Goal: Task Accomplishment & Management: Manage account settings

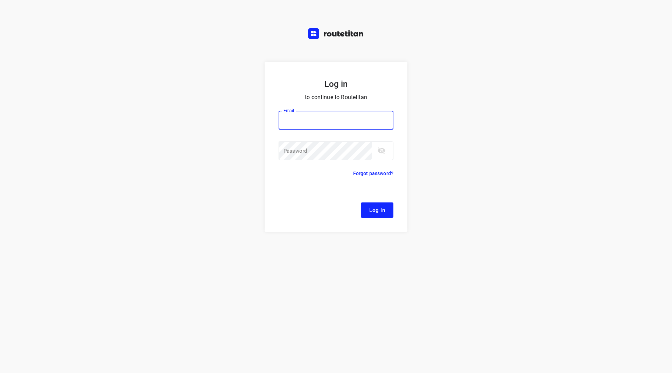
click at [302, 120] on input "email" at bounding box center [336, 120] width 115 height 19
type input "remco@fruitopjewerk.nl"
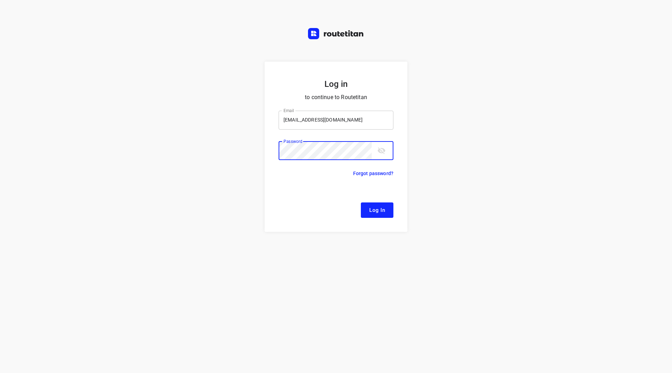
click at [361, 202] on button "Log In" at bounding box center [377, 209] width 33 height 15
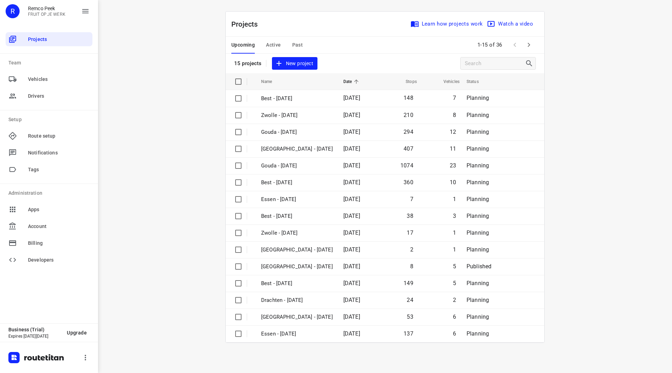
click at [274, 45] on span "Active" at bounding box center [273, 45] width 15 height 9
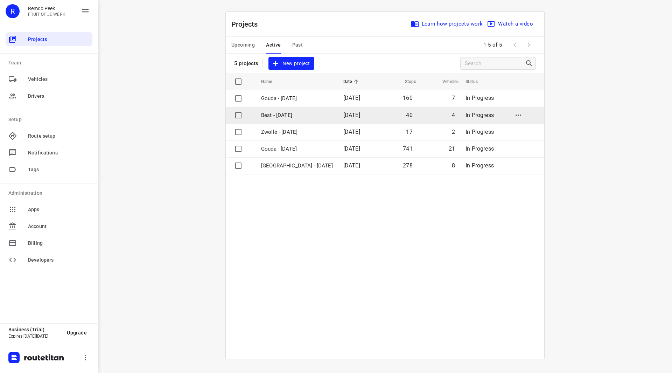
click at [283, 114] on p "Best - [DATE]" at bounding box center [297, 115] width 72 height 8
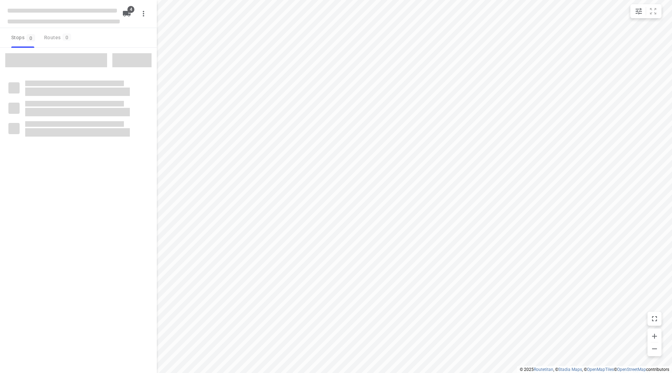
checkbox input "true"
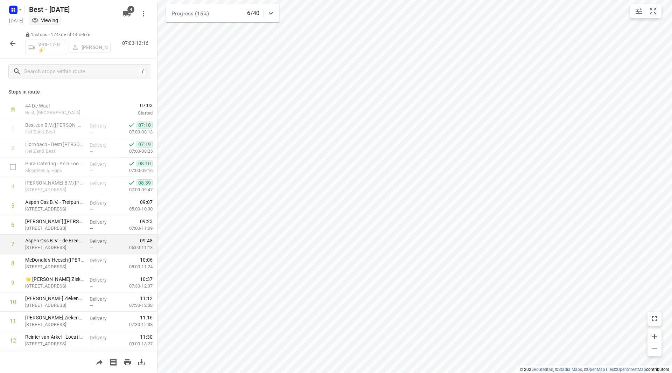
scroll to position [77, 0]
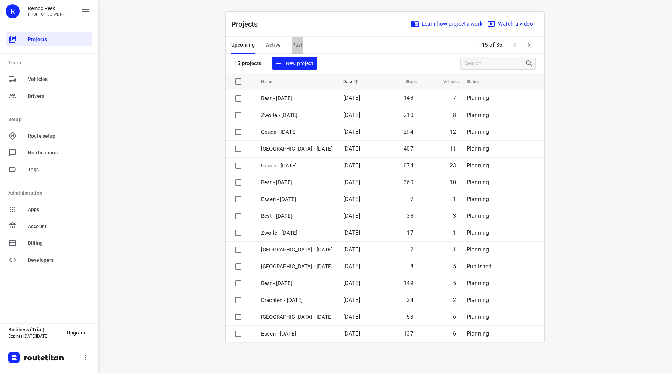
click at [298, 41] on span "Past" at bounding box center [297, 45] width 11 height 9
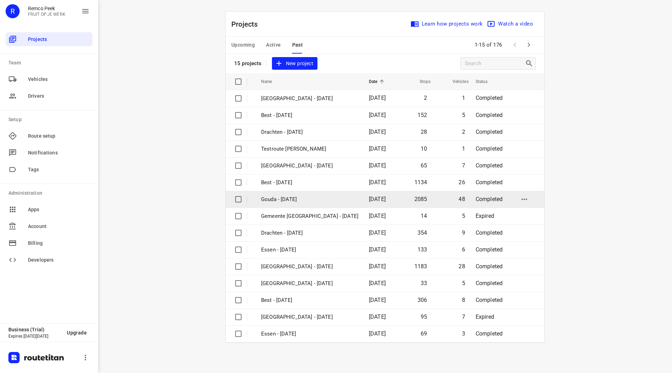
click at [291, 199] on p "Gouda - Wednesday" at bounding box center [309, 199] width 97 height 8
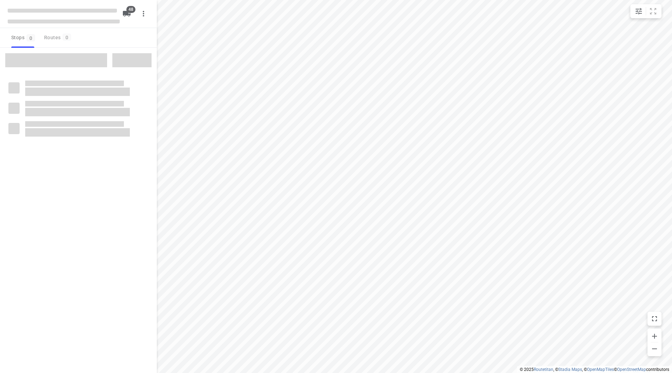
checkbox input "true"
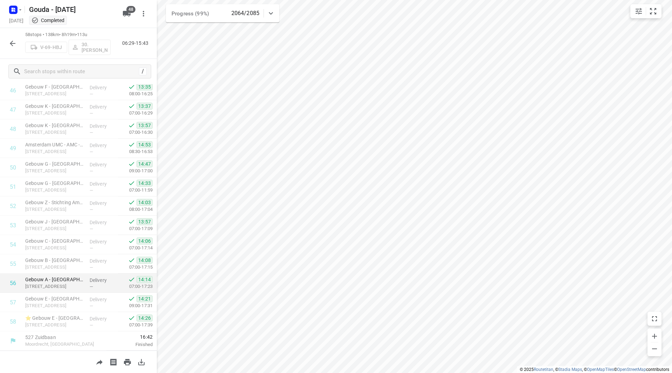
scroll to position [808, 0]
click at [16, 10] on rect "button" at bounding box center [13, 10] width 8 height 8
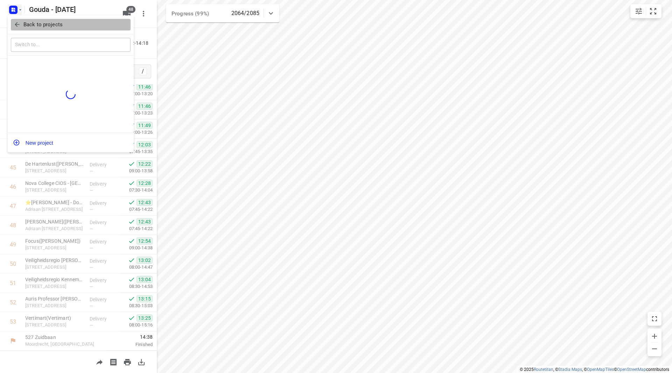
click at [28, 26] on p "Back to projects" at bounding box center [42, 25] width 39 height 8
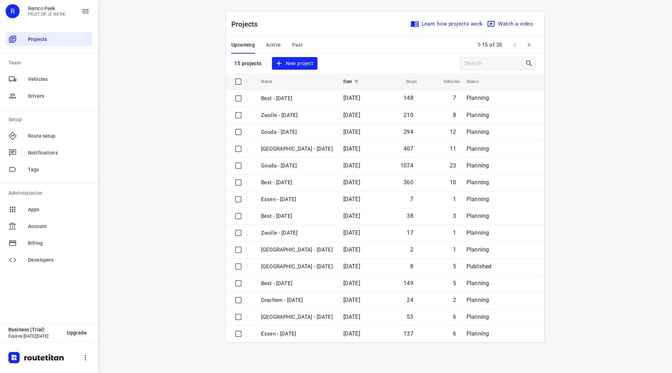
click at [245, 46] on span "Upcoming" at bounding box center [242, 45] width 23 height 9
click at [533, 45] on button "button" at bounding box center [529, 45] width 14 height 14
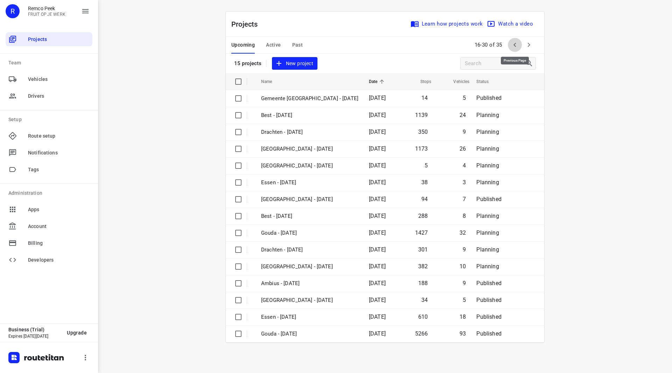
click at [520, 46] on button "button" at bounding box center [515, 45] width 14 height 14
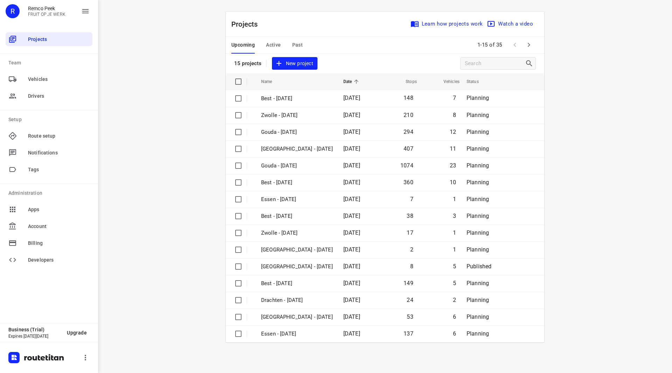
click at [274, 45] on span "Active" at bounding box center [273, 45] width 15 height 9
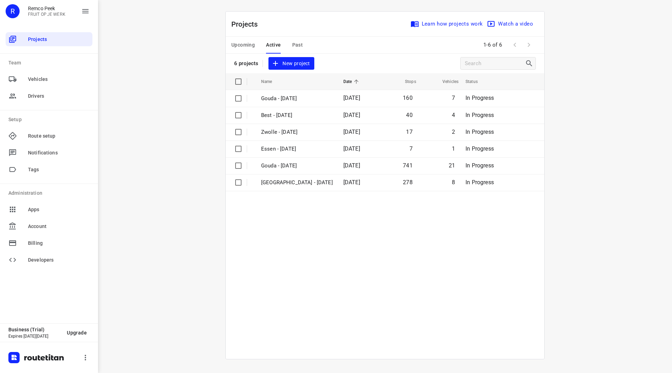
click at [237, 45] on span "Upcoming" at bounding box center [242, 45] width 23 height 9
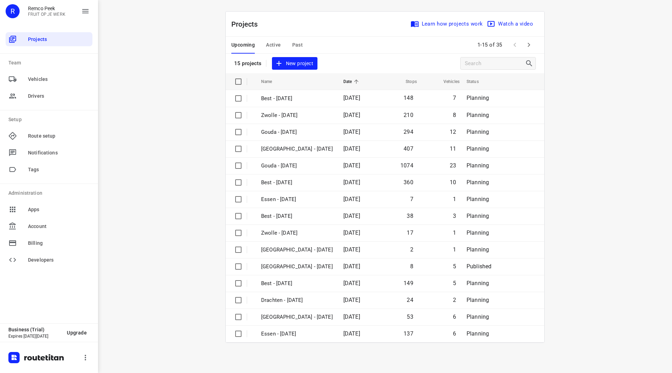
click at [529, 48] on icon "button" at bounding box center [528, 45] width 8 height 8
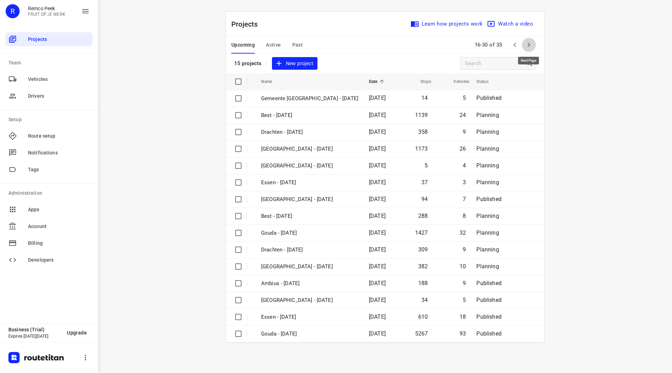
click at [529, 45] on icon "button" at bounding box center [529, 45] width 2 height 4
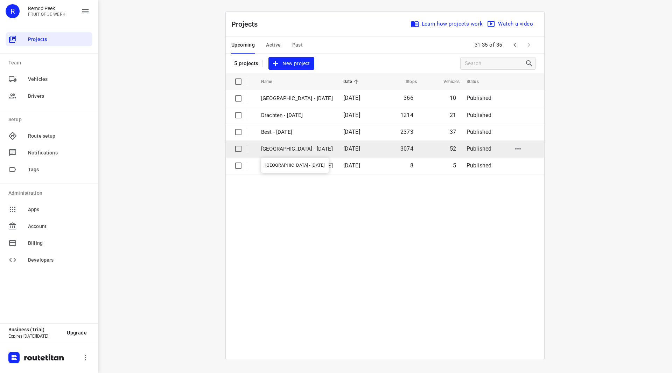
click at [270, 148] on p "[GEOGRAPHIC_DATA] - [DATE]" at bounding box center [297, 149] width 72 height 8
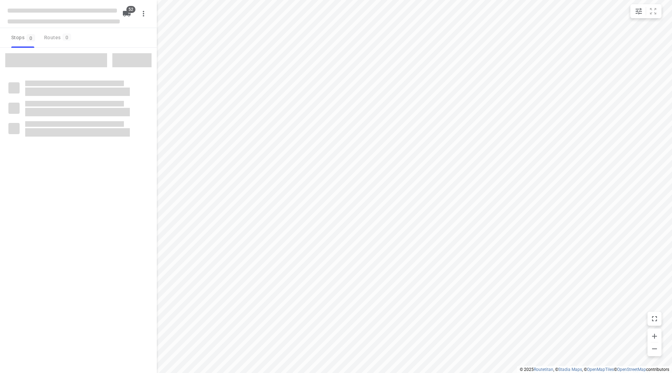
checkbox input "true"
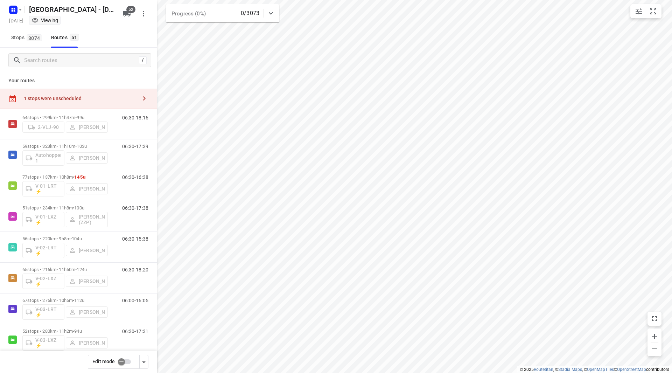
click at [125, 363] on input "checkbox" at bounding box center [121, 361] width 40 height 13
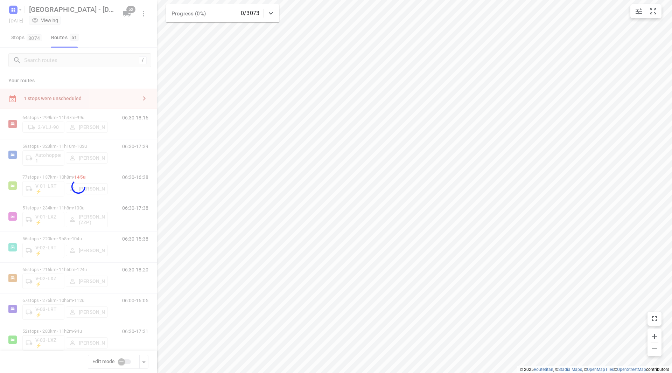
checkbox input "true"
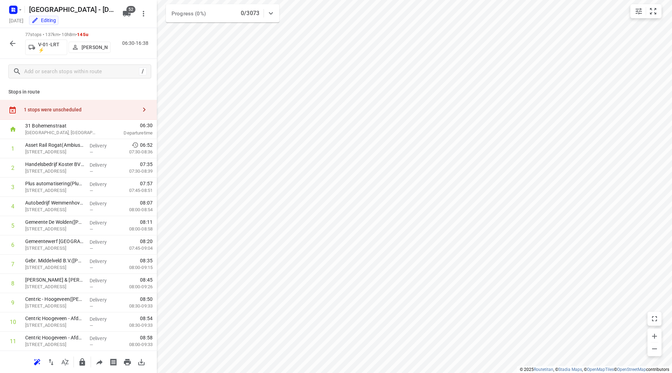
click at [89, 103] on div "1 stops were unscheduled" at bounding box center [78, 110] width 157 height 20
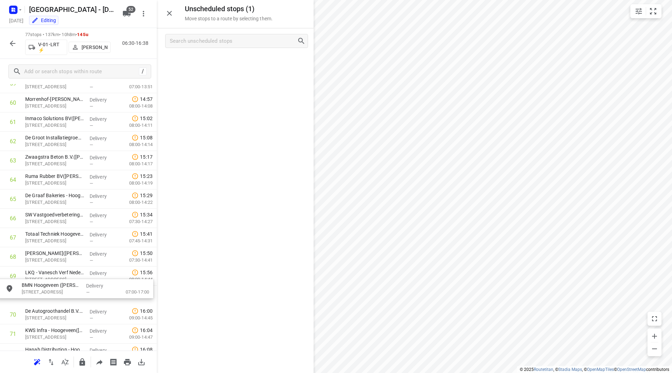
scroll to position [1184, 0]
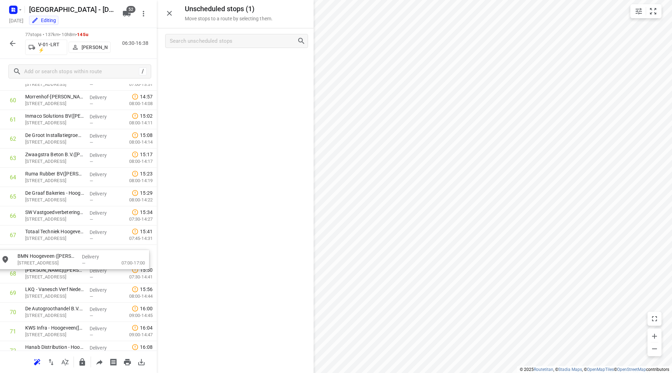
drag, startPoint x: 220, startPoint y: 61, endPoint x: 54, endPoint y: 258, distance: 258.2
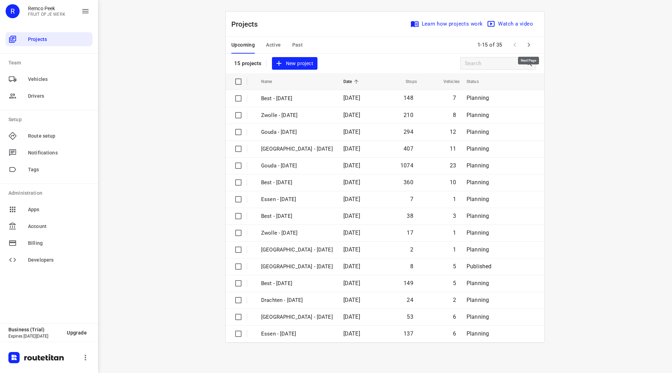
click at [527, 44] on icon "button" at bounding box center [528, 45] width 8 height 8
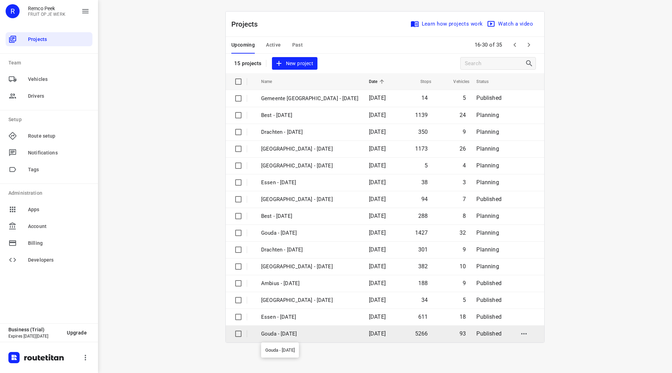
click at [293, 331] on p "Gouda - [DATE]" at bounding box center [309, 334] width 97 height 8
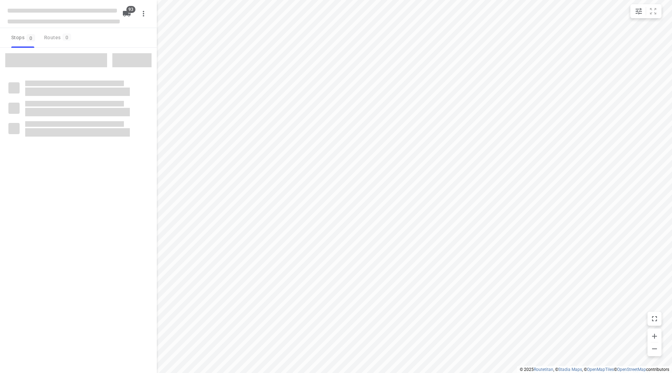
checkbox input "true"
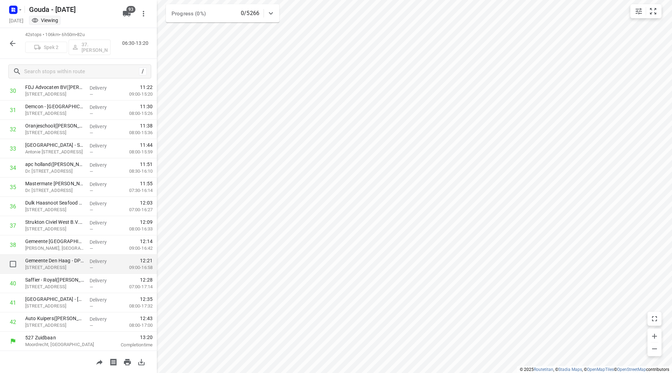
scroll to position [596, 0]
click at [10, 43] on icon "button" at bounding box center [13, 44] width 6 height 6
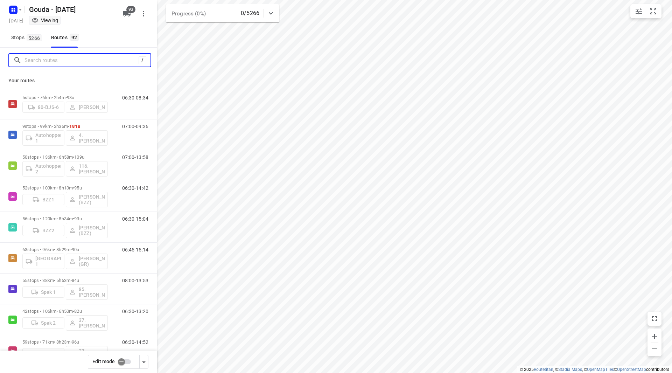
click at [71, 62] on input "Search routes" at bounding box center [81, 60] width 114 height 11
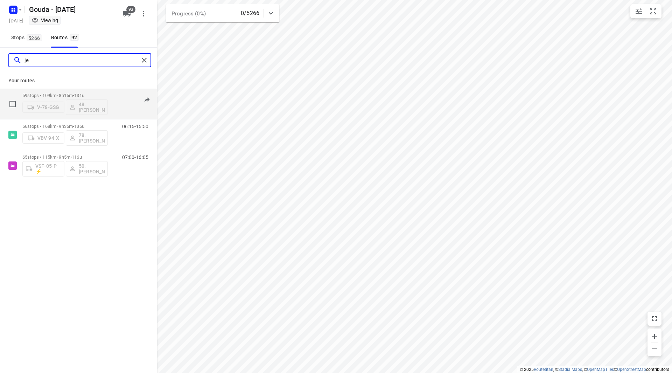
type input "je"
click at [92, 96] on p "59 stops • 109km • 8h15m • 131u" at bounding box center [64, 95] width 85 height 5
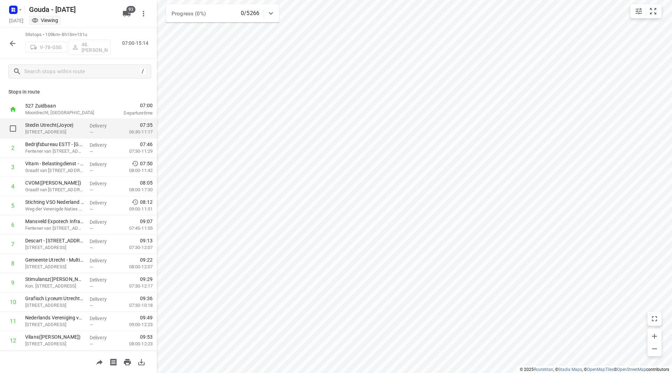
click at [71, 127] on p "Stedin Utrecht(Joyce)" at bounding box center [54, 124] width 59 height 7
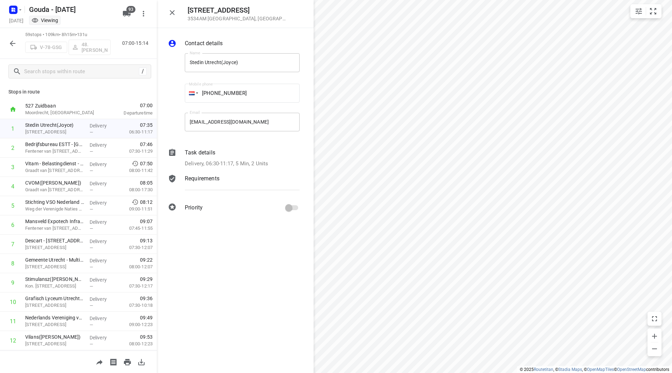
click at [228, 161] on p "Delivery, 06:30-11:17, 5 Min, 2 Units" at bounding box center [226, 164] width 83 height 8
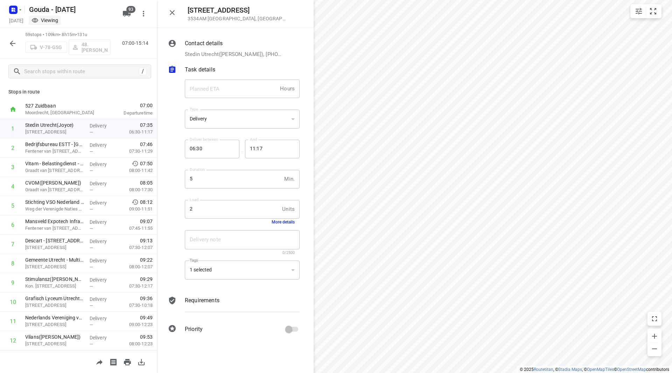
click at [274, 223] on button "More details" at bounding box center [283, 221] width 23 height 5
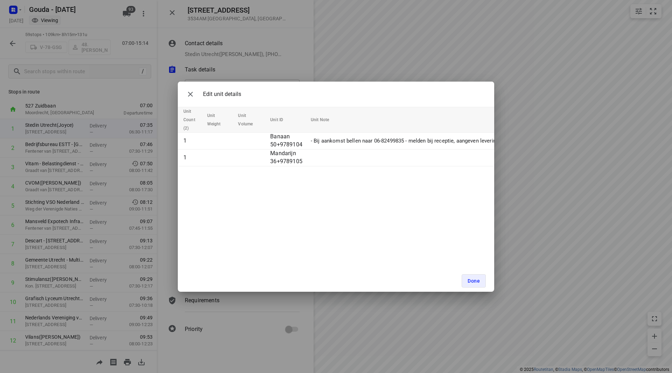
click at [463, 271] on div "Done" at bounding box center [336, 281] width 316 height 22
click at [469, 277] on button "Done" at bounding box center [473, 280] width 24 height 13
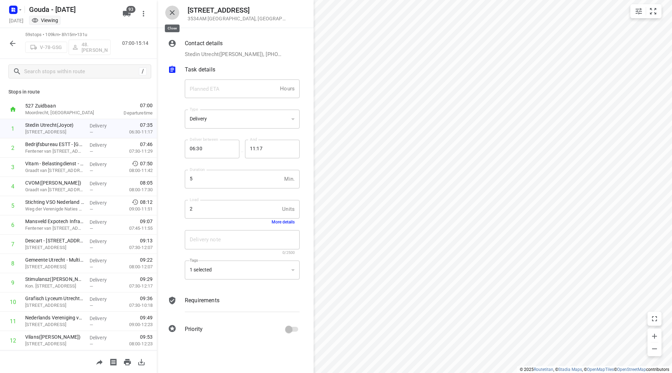
click at [172, 10] on icon "button" at bounding box center [172, 12] width 8 height 8
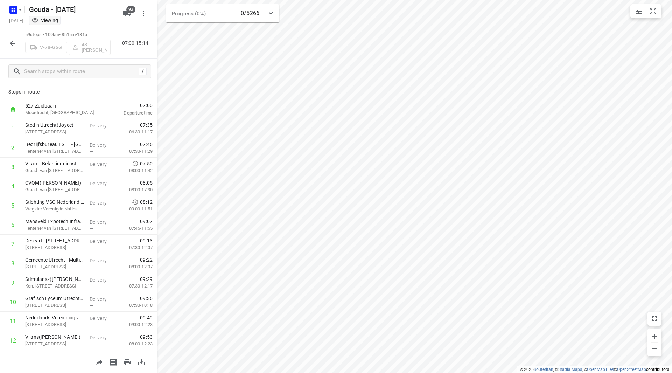
click at [16, 47] on icon "button" at bounding box center [12, 43] width 8 height 8
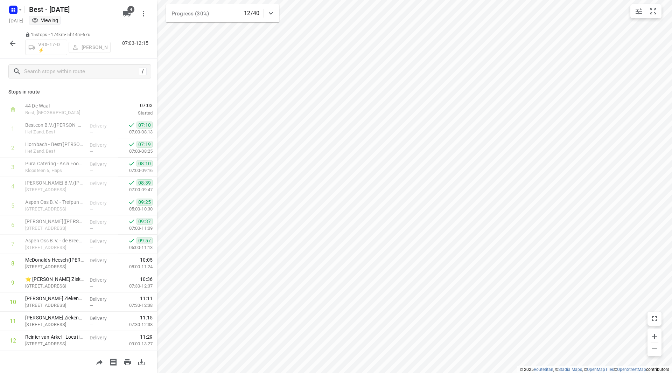
scroll to position [77, 0]
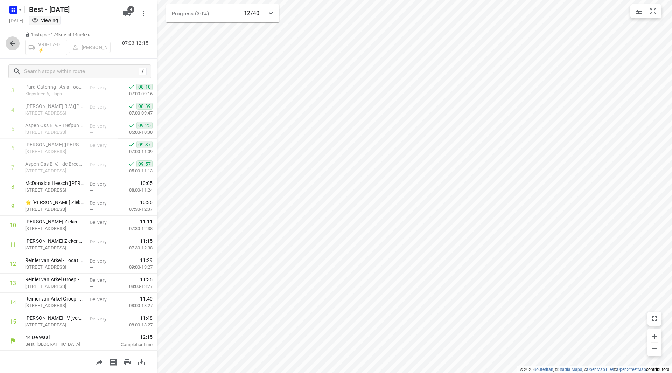
click at [13, 42] on icon "button" at bounding box center [12, 43] width 8 height 8
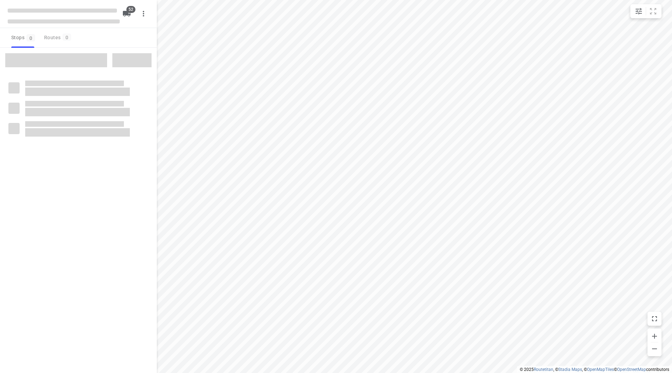
checkbox input "true"
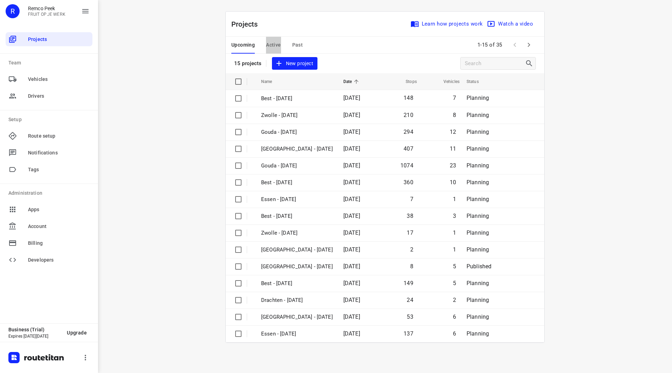
click at [276, 46] on span "Active" at bounding box center [273, 45] width 15 height 9
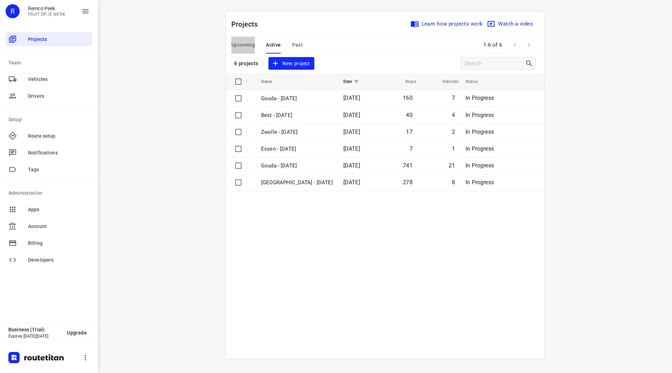
click at [244, 41] on span "Upcoming" at bounding box center [242, 45] width 23 height 9
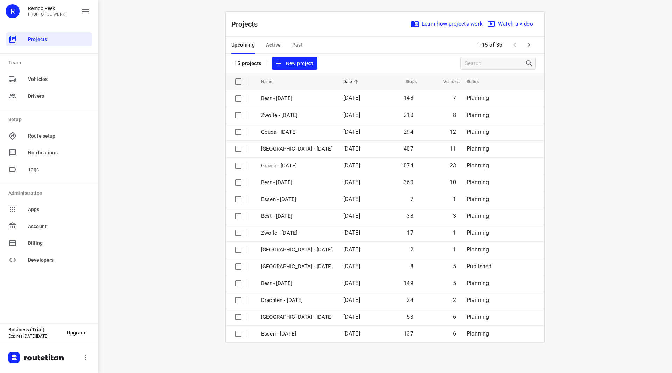
click at [527, 43] on icon "button" at bounding box center [528, 45] width 8 height 8
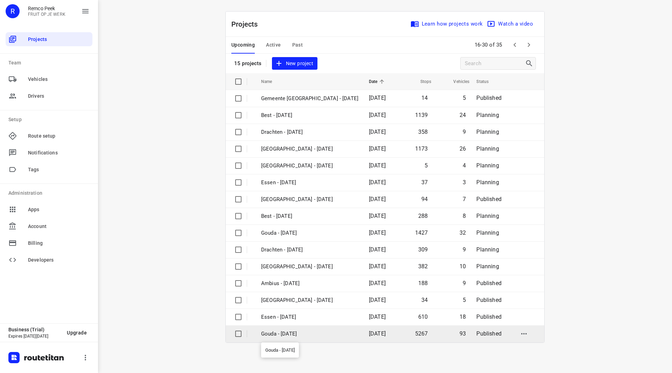
click at [295, 333] on p "Gouda - [DATE]" at bounding box center [309, 334] width 97 height 8
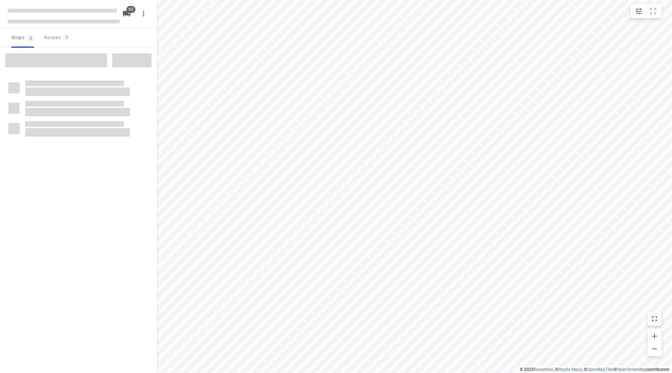
checkbox input "true"
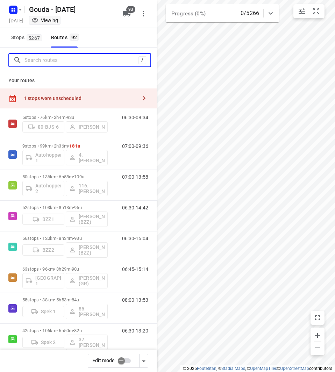
click at [47, 63] on input "Search routes" at bounding box center [81, 60] width 114 height 11
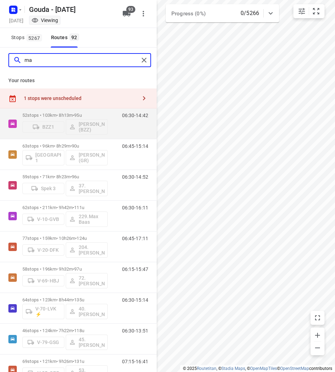
type input "m"
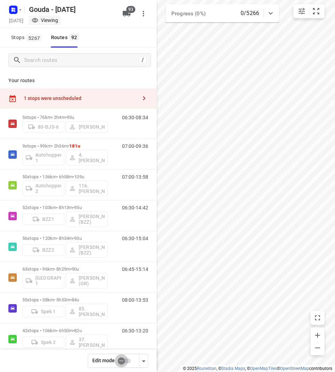
click at [123, 360] on input "checkbox" at bounding box center [121, 360] width 40 height 13
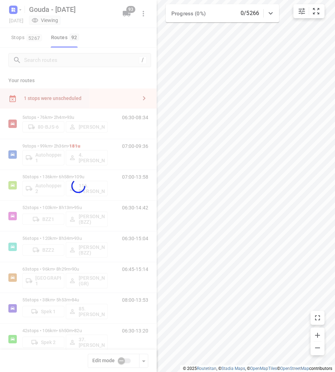
checkbox input "true"
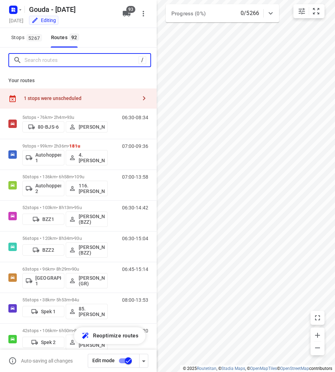
click at [70, 64] on input "Search routes" at bounding box center [81, 60] width 114 height 11
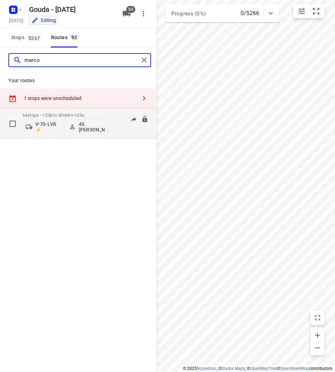
type input "marco"
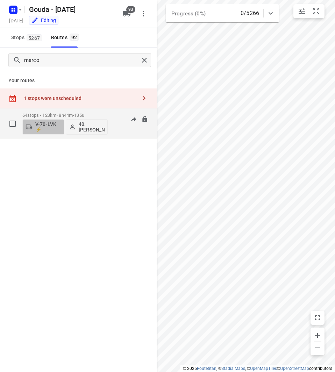
click at [48, 120] on button "V-70-LVK ⚡" at bounding box center [43, 126] width 42 height 15
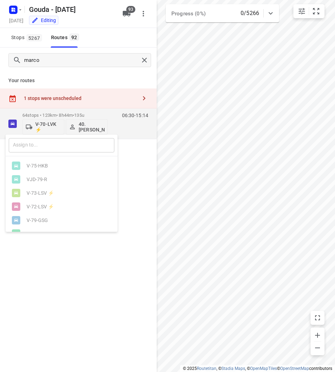
click at [50, 141] on input "text" at bounding box center [62, 145] width 106 height 14
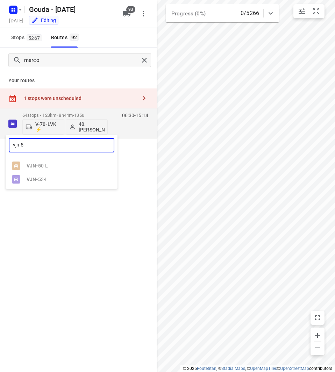
type input "vjn-52"
drag, startPoint x: 33, startPoint y: 147, endPoint x: 10, endPoint y: 147, distance: 22.0
click at [10, 147] on input "vjn-52" at bounding box center [62, 145] width 106 height 14
type input "v"
type input "5"
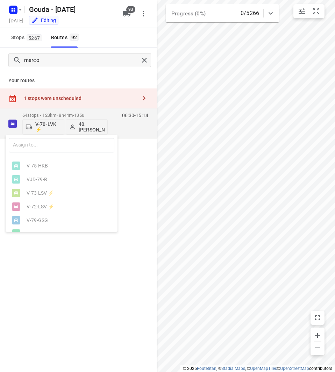
drag, startPoint x: 55, startPoint y: 58, endPoint x: 48, endPoint y: 63, distance: 8.3
click at [55, 58] on div at bounding box center [167, 186] width 335 height 372
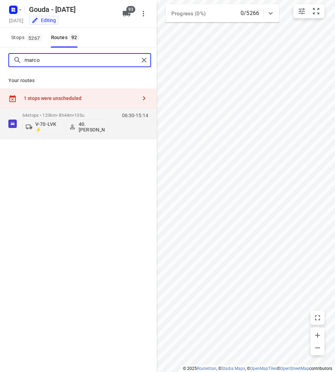
click at [52, 62] on input "marco" at bounding box center [81, 60] width 114 height 11
drag, startPoint x: 50, startPoint y: 62, endPoint x: 13, endPoint y: 58, distance: 36.9
click at [13, 58] on div "marco" at bounding box center [76, 60] width 126 height 11
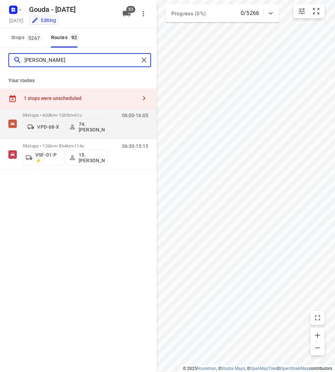
click at [38, 65] on input "edwin" at bounding box center [81, 60] width 114 height 11
drag, startPoint x: 14, startPoint y: 64, endPoint x: 7, endPoint y: 64, distance: 6.3
click at [7, 64] on div "edwin" at bounding box center [78, 60] width 157 height 25
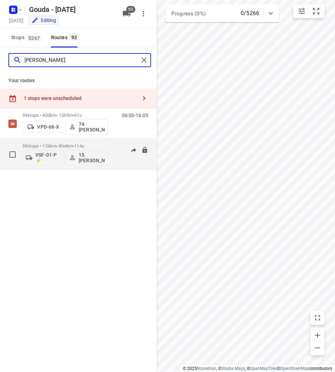
type input "edwin"
click at [50, 159] on p "VSF-01-P ⚡" at bounding box center [48, 157] width 26 height 11
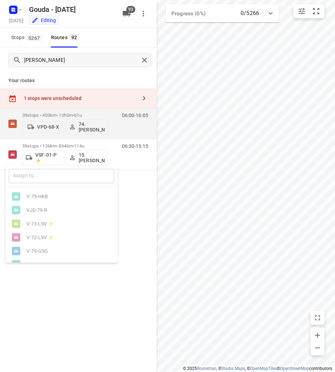
click at [46, 178] on input "text" at bounding box center [62, 176] width 106 height 14
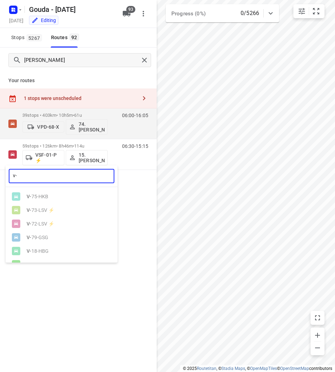
type input "v"
click at [61, 179] on input "text" at bounding box center [62, 176] width 106 height 14
type input "auto"
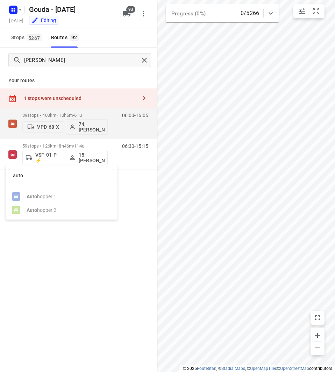
click at [43, 198] on ul "Auto hopper 1 Auto hopper 2" at bounding box center [62, 203] width 112 height 27
click at [45, 196] on ul "Auto hopper 1 Auto hopper 2" at bounding box center [62, 203] width 112 height 27
click at [72, 272] on div at bounding box center [167, 186] width 335 height 372
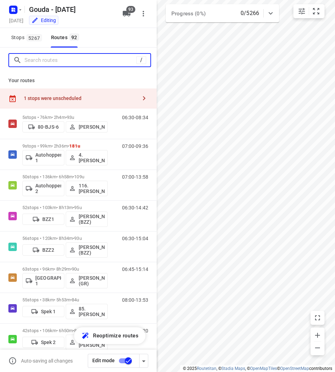
click at [84, 60] on input "Search routes" at bounding box center [80, 60] width 112 height 11
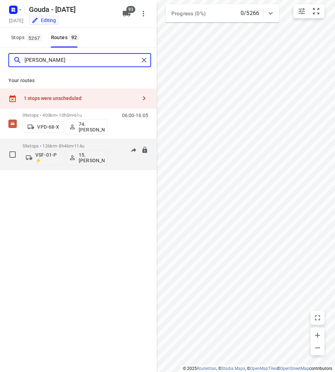
type input "edwin"
click at [47, 158] on p "VSF-01-P ⚡" at bounding box center [48, 157] width 26 height 11
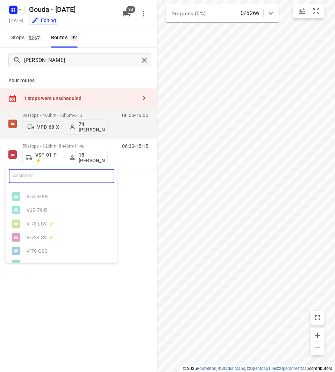
click at [41, 177] on input "text" at bounding box center [62, 176] width 106 height 14
type input "y"
click at [135, 203] on div at bounding box center [167, 186] width 335 height 372
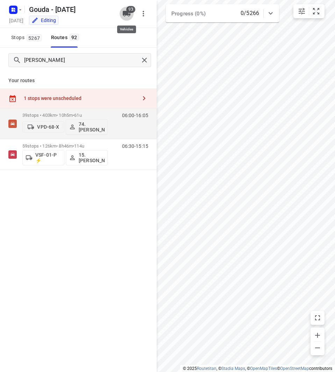
click at [127, 14] on icon "button" at bounding box center [127, 14] width 8 height 6
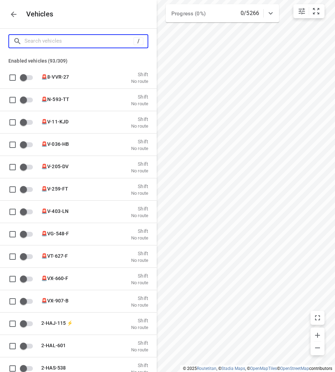
click at [91, 45] on input "Search vehicles" at bounding box center [78, 41] width 109 height 11
type input "y"
checkbox input "true"
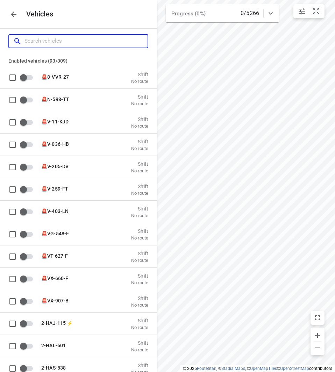
checkbox input "true"
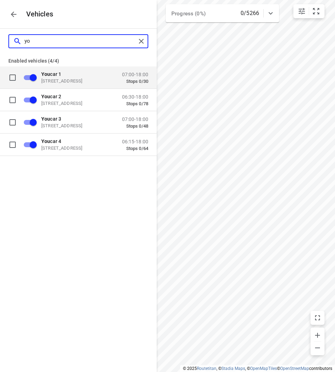
type input "y"
checkbox input "false"
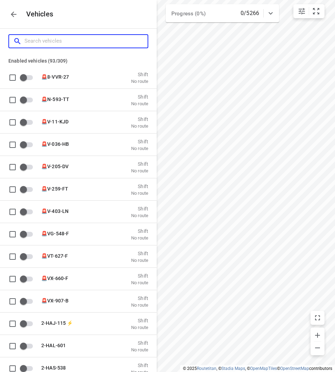
type input "s"
checkbox input "true"
checkbox input "false"
type input "sp"
checkbox input "true"
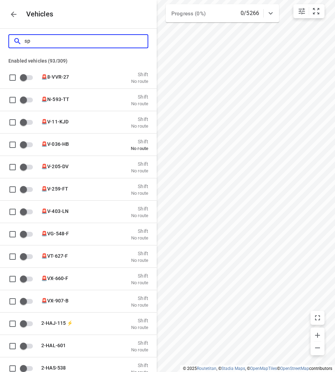
checkbox input "true"
checkbox input "false"
checkbox input "true"
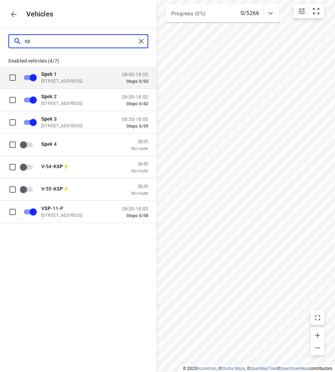
type input "s"
checkbox input "false"
checkbox input "true"
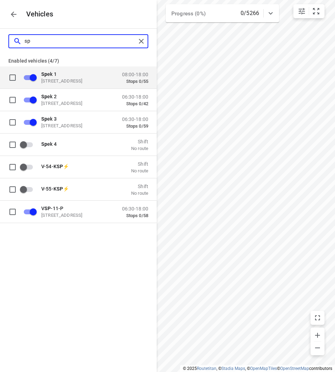
checkbox input "false"
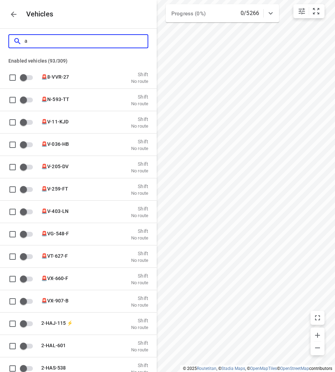
type input "au"
checkbox input "true"
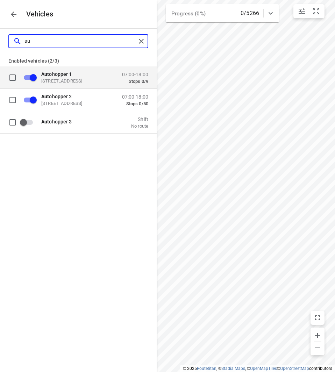
type input "a"
checkbox input "false"
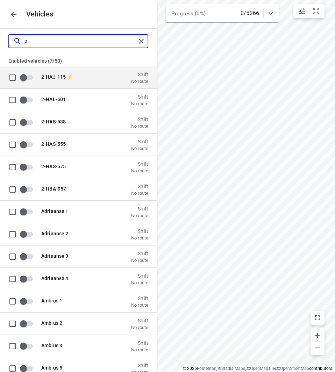
checkbox input "false"
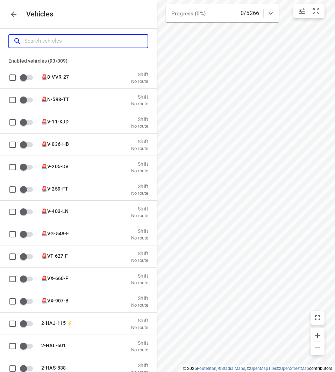
type input "s"
checkbox input "true"
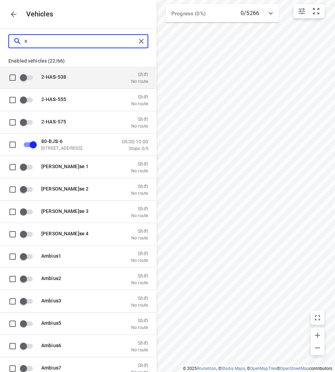
type input "sp"
checkbox input "true"
checkbox input "false"
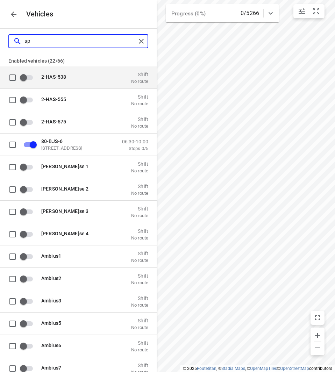
checkbox input "true"
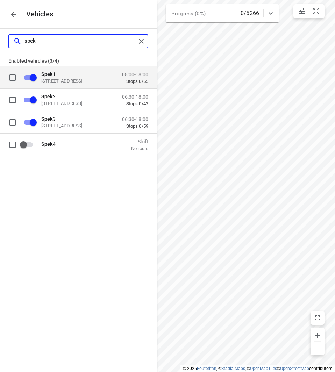
drag, startPoint x: 49, startPoint y: 41, endPoint x: 22, endPoint y: 42, distance: 27.0
click at [22, 42] on div "spek" at bounding box center [74, 41] width 123 height 11
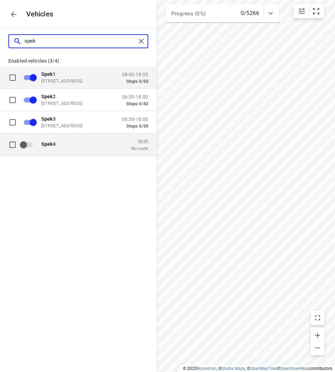
type input "spek"
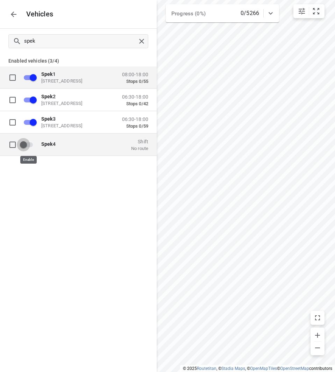
click at [28, 142] on input "grid" at bounding box center [23, 144] width 40 height 13
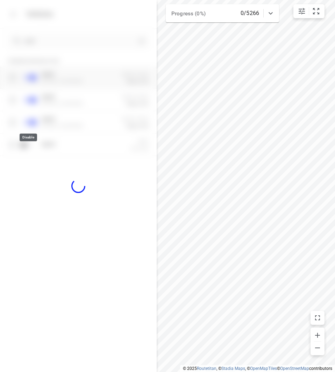
checkbox input "true"
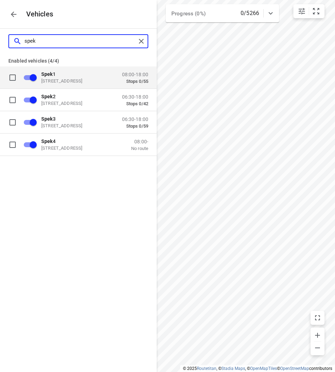
type input "a"
checkbox input "false"
type input "au"
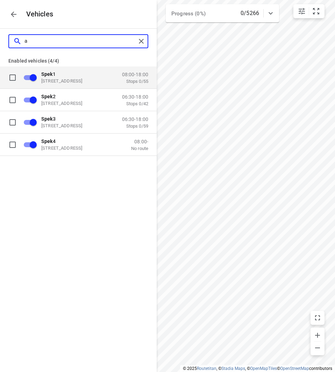
checkbox input "true"
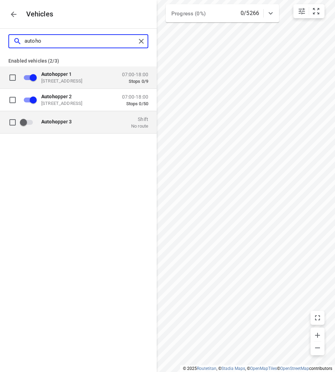
type input "autoho"
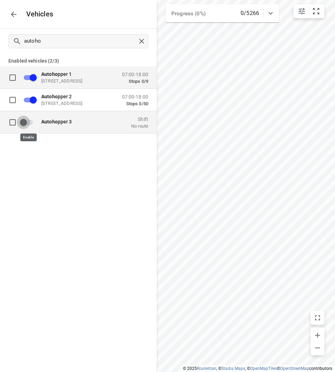
click at [25, 120] on input "grid" at bounding box center [23, 121] width 40 height 13
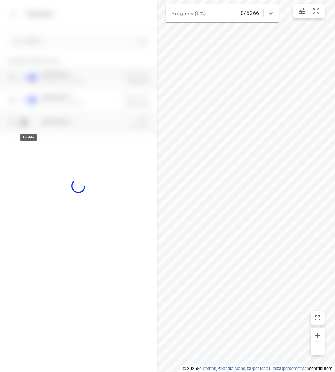
checkbox input "true"
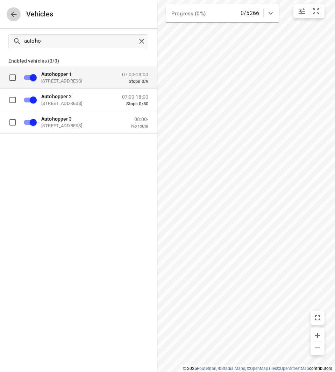
click at [14, 13] on icon "button" at bounding box center [13, 14] width 8 height 8
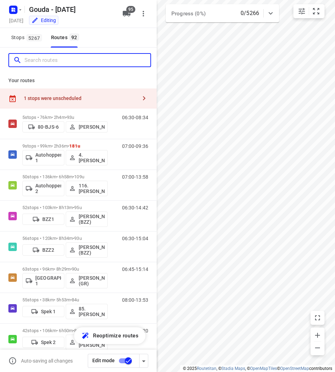
click at [61, 63] on input "Search routes" at bounding box center [87, 60] width 126 height 11
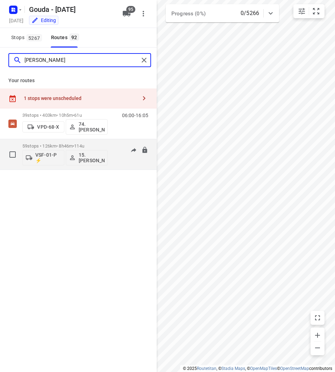
type input "edwin"
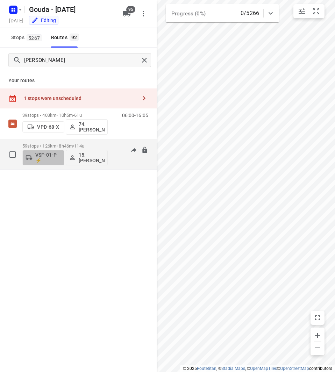
click at [38, 156] on p "VSF-01-P ⚡" at bounding box center [48, 157] width 26 height 11
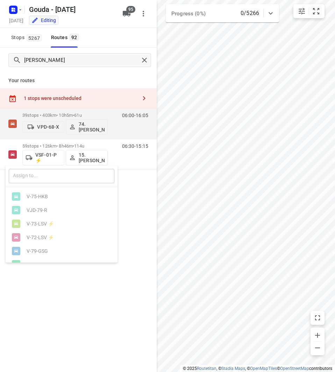
click at [50, 181] on input "text" at bounding box center [62, 176] width 106 height 14
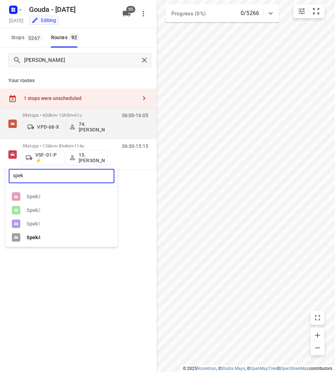
type input "spek"
click at [56, 239] on div "Spek 4" at bounding box center [63, 238] width 73 height 6
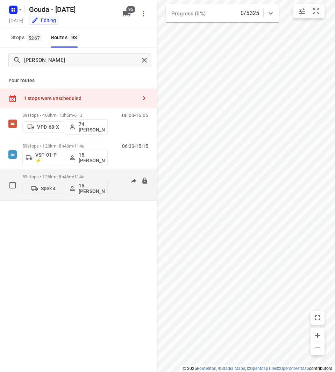
click at [99, 174] on div "59 stops • 126km • 8h46m • 114u Spek 4 15. Edwin Swede" at bounding box center [64, 185] width 85 height 29
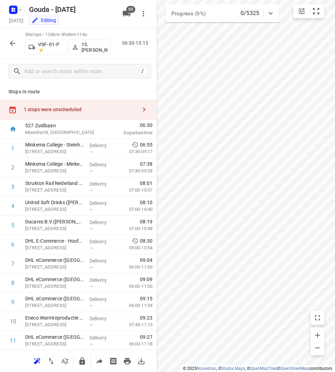
click at [10, 36] on div "59 stops • 126km • 8h46m • 114u VSF-01-P ⚡ 15. Edwin Swede 06:30-15:15" at bounding box center [78, 43] width 157 height 31
click at [12, 40] on icon "button" at bounding box center [12, 43] width 8 height 8
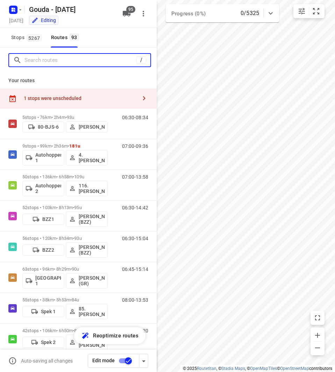
click at [64, 55] on input "Search routes" at bounding box center [80, 60] width 112 height 11
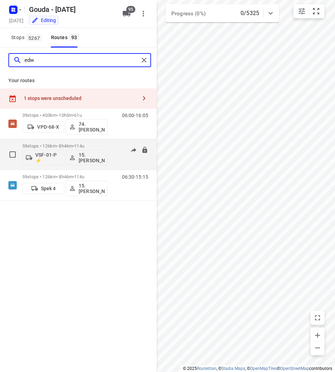
type input "edw"
click at [96, 142] on div "59 stops • 126km • 8h46m • 114u VSF-01-P ⚡ 15. Edwin Swede" at bounding box center [64, 154] width 85 height 29
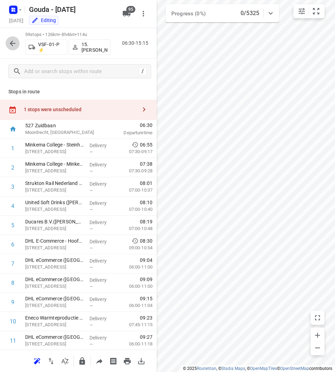
click at [13, 43] on icon "button" at bounding box center [12, 43] width 8 height 8
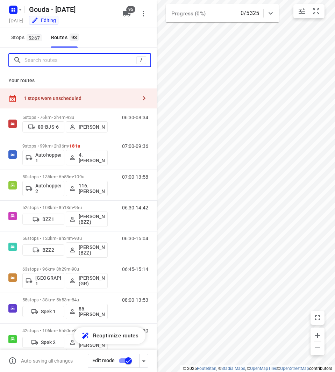
click at [61, 65] on input "Search routes" at bounding box center [80, 60] width 112 height 11
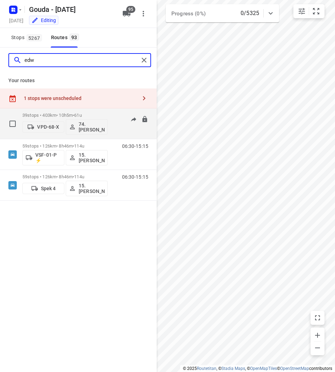
type input "edw"
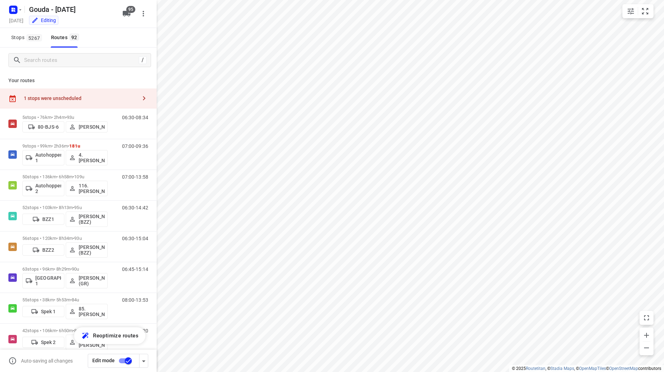
checkbox input "true"
click at [62, 58] on input "Search routes" at bounding box center [80, 60] width 112 height 11
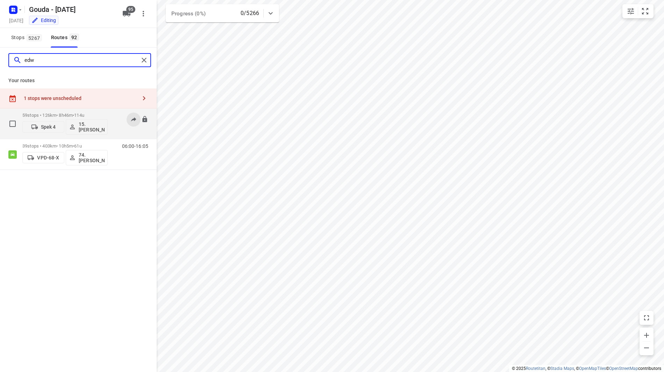
type input "edw"
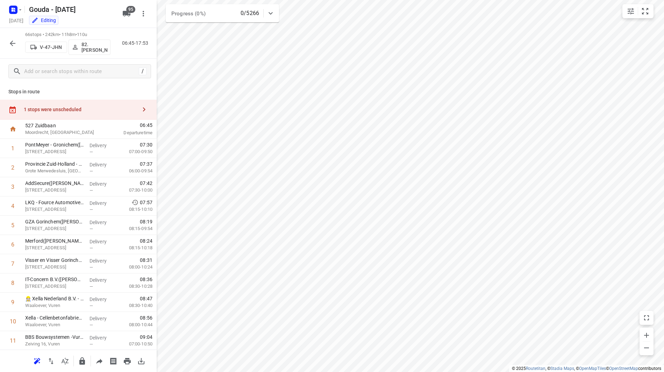
click at [112, 110] on div "1 stops were unscheduled" at bounding box center [80, 110] width 113 height 6
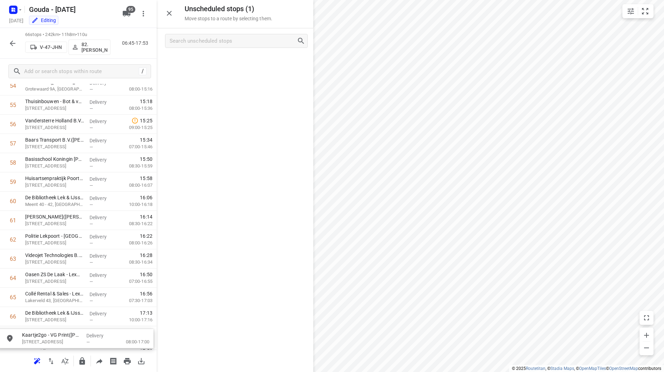
scroll to position [1103, 0]
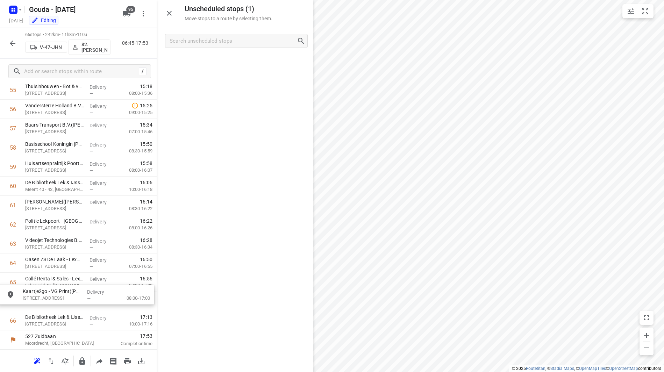
drag, startPoint x: 218, startPoint y: 62, endPoint x: 56, endPoint y: 294, distance: 283.1
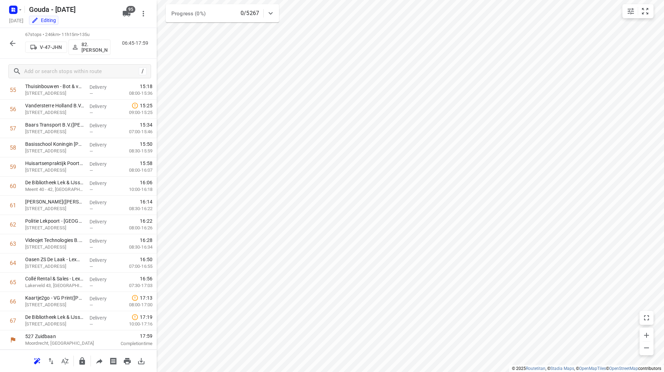
scroll to position [1078, 0]
click at [12, 43] on icon "button" at bounding box center [13, 44] width 6 height 6
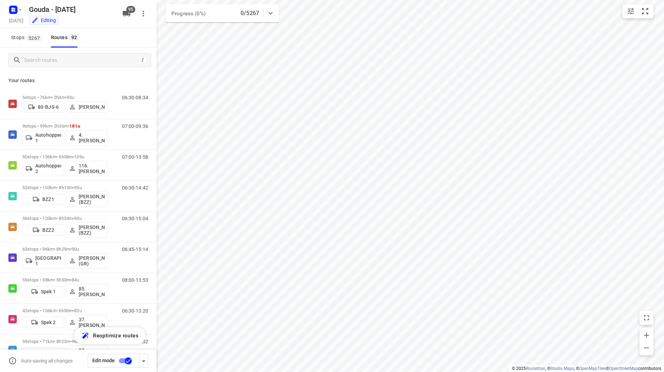
click at [125, 364] on input "checkbox" at bounding box center [128, 360] width 40 height 13
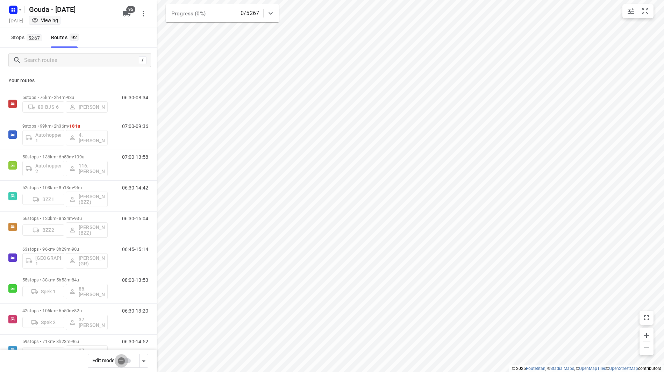
click at [120, 360] on input "checkbox" at bounding box center [121, 360] width 40 height 13
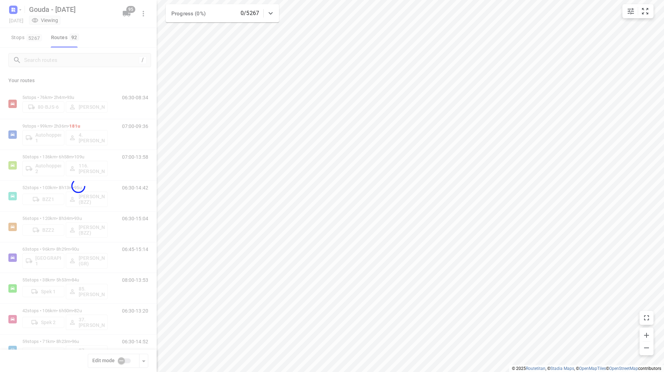
checkbox input "true"
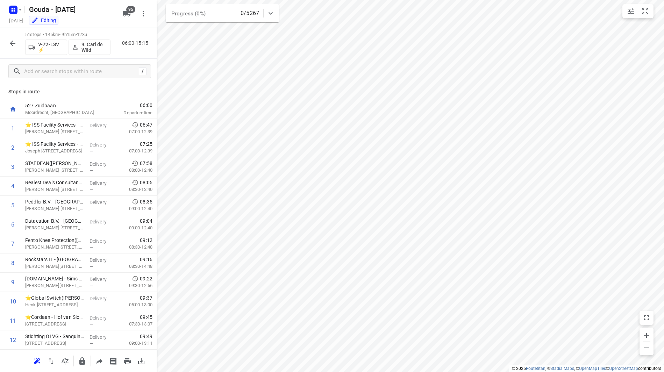
click at [12, 44] on icon "button" at bounding box center [12, 43] width 8 height 8
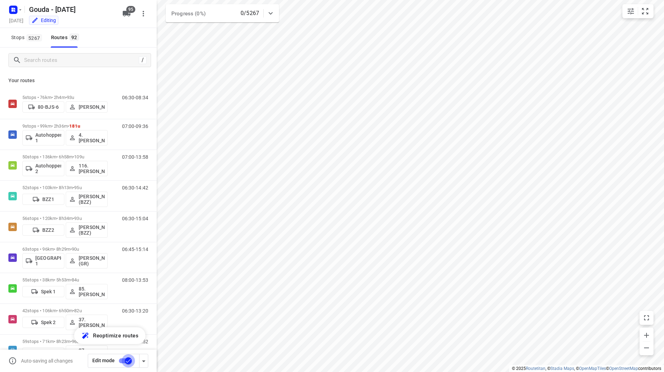
click at [124, 361] on input "checkbox" at bounding box center [128, 360] width 40 height 13
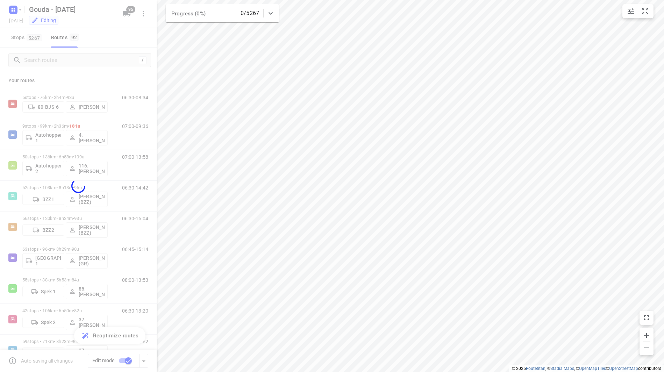
checkbox input "false"
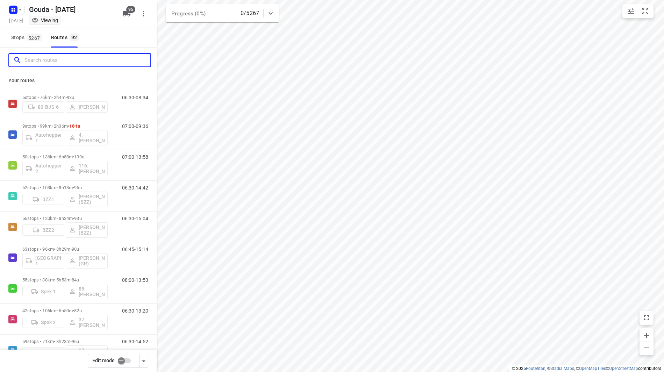
click at [86, 58] on input "Search routes" at bounding box center [87, 60] width 126 height 11
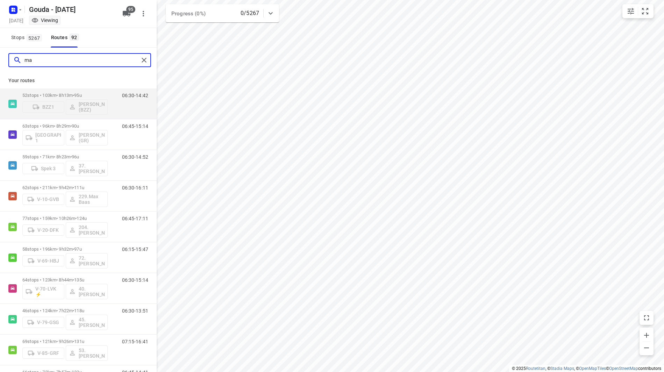
type input "m"
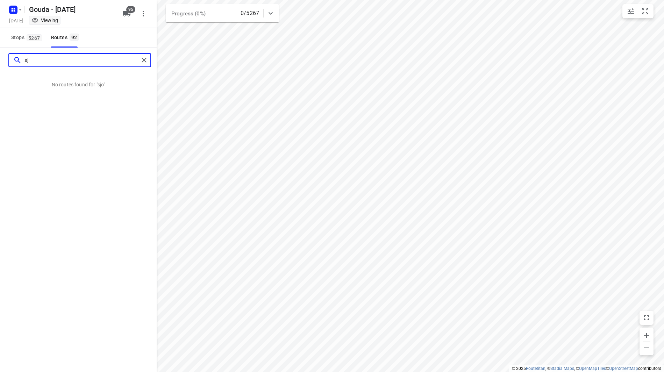
type input "s"
type input "m"
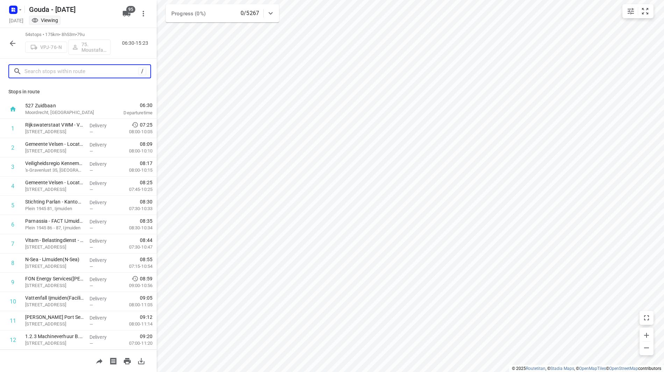
click at [65, 77] on input "text" at bounding box center [81, 71] width 114 height 11
click at [15, 42] on icon "button" at bounding box center [12, 43] width 8 height 8
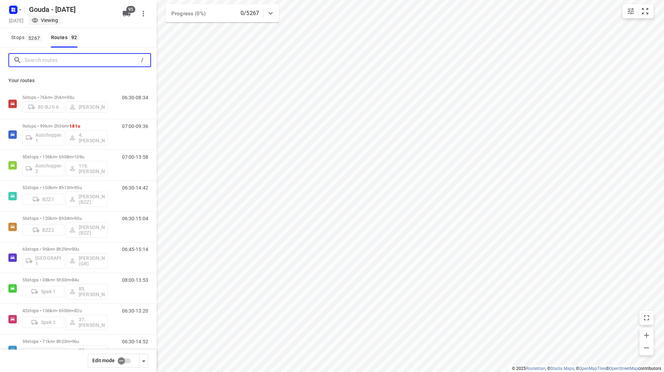
click at [63, 62] on input "Search routes" at bounding box center [81, 60] width 114 height 11
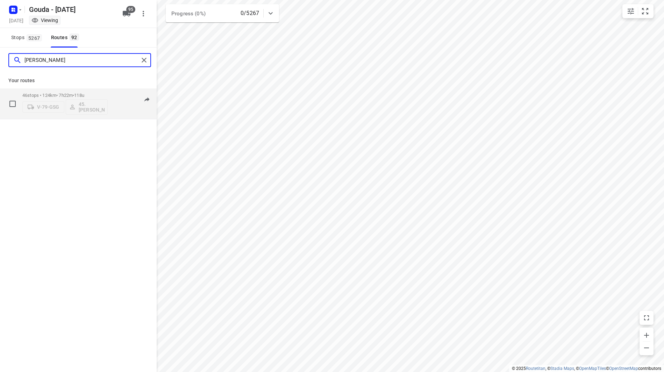
type input "dani"
click at [86, 90] on div "46 stops • 124km • 7h22m • 118u V-79-GSG 45.Daniël van der Maas" at bounding box center [64, 103] width 85 height 29
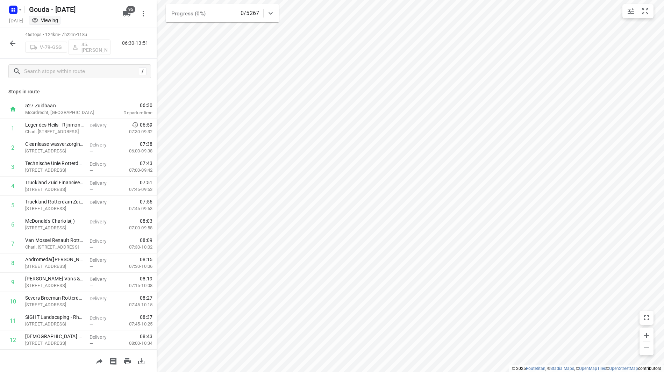
click at [10, 43] on icon "button" at bounding box center [13, 44] width 6 height 6
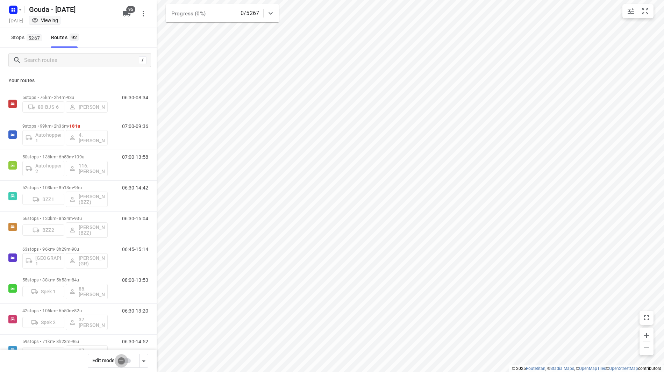
click at [127, 364] on input "checkbox" at bounding box center [121, 360] width 40 height 13
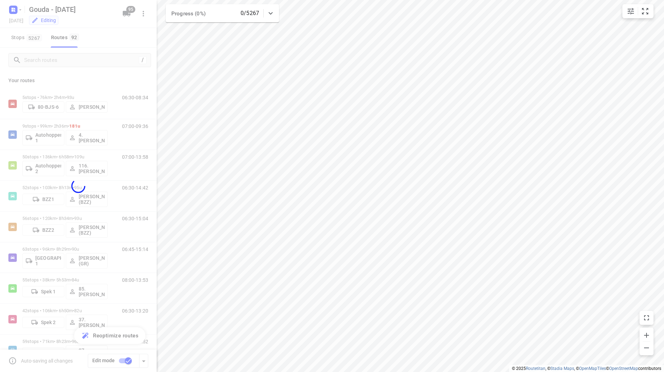
checkbox input "true"
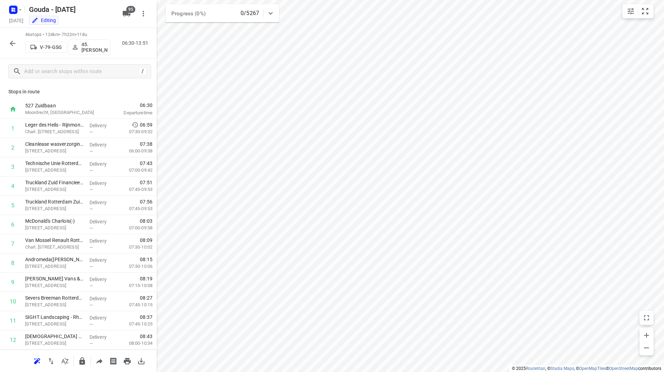
click at [93, 48] on p "45.Daniël van der Maas" at bounding box center [95, 47] width 26 height 11
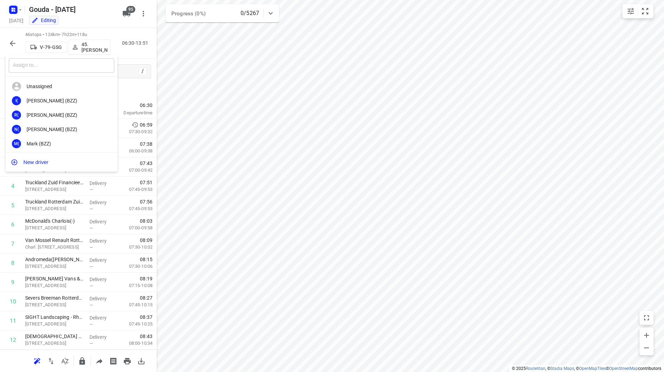
click at [85, 65] on input "text" at bounding box center [62, 65] width 106 height 14
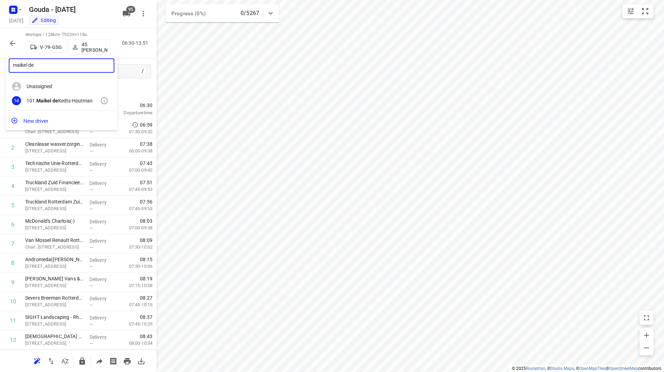
type input "maikel de"
click at [67, 100] on div "101. Maikel de Kedts-Houtman" at bounding box center [63, 101] width 73 height 6
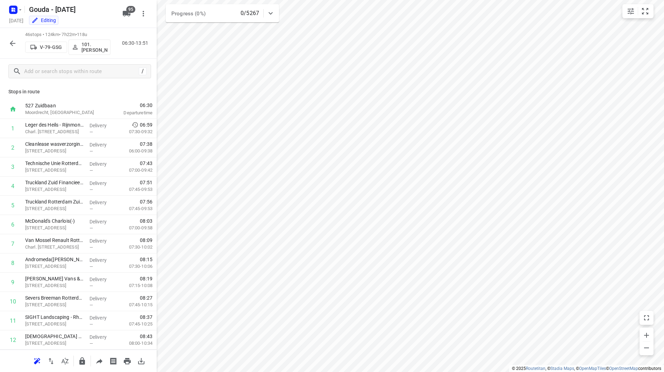
click at [10, 40] on icon "button" at bounding box center [12, 43] width 8 height 8
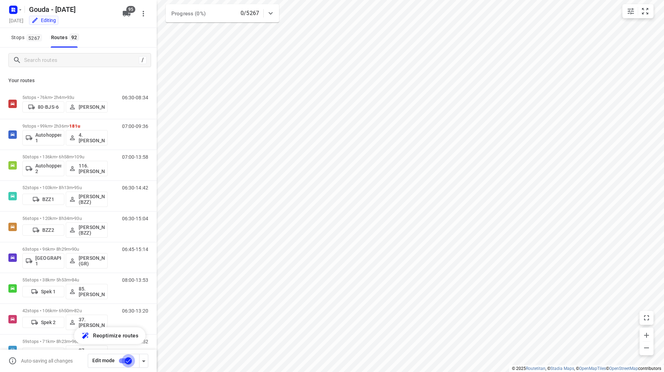
click at [120, 359] on input "checkbox" at bounding box center [128, 360] width 40 height 13
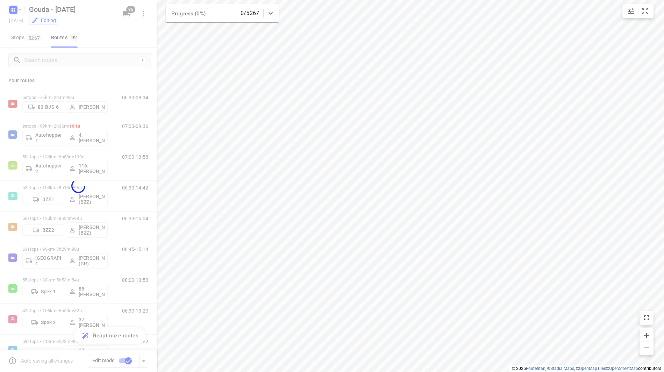
checkbox input "false"
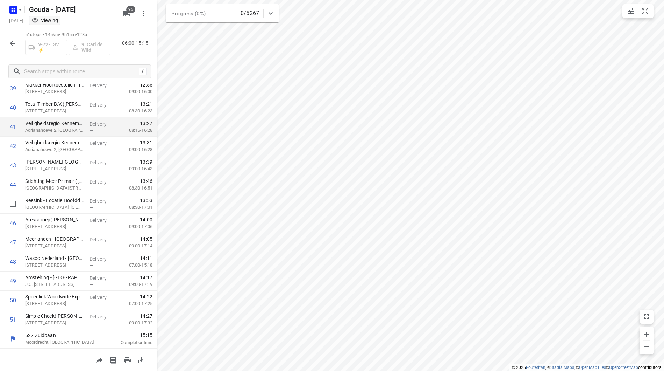
scroll to position [667, 0]
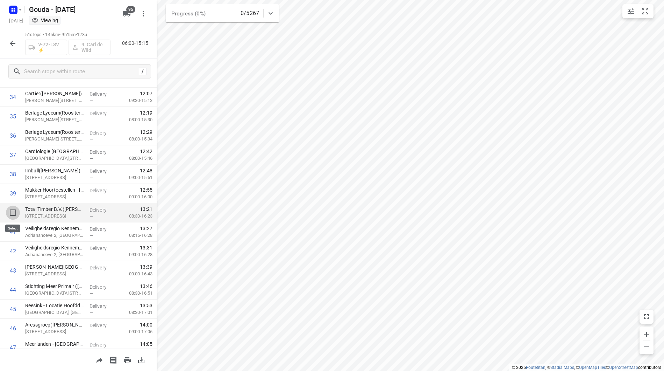
click at [8, 211] on input "checkbox" at bounding box center [13, 212] width 14 height 14
checkbox input "true"
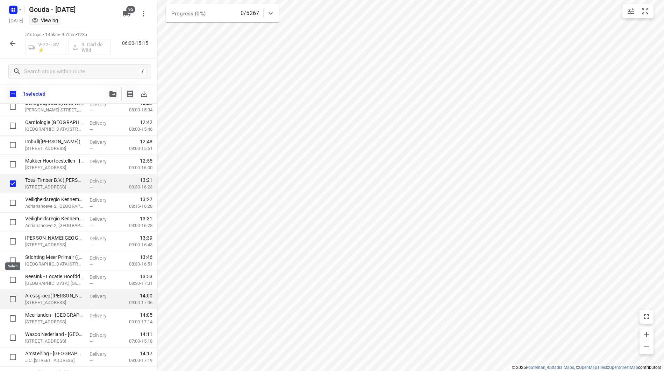
scroll to position [769, 0]
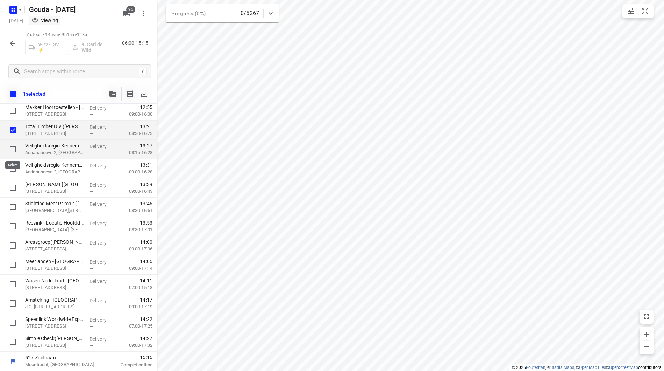
drag, startPoint x: 12, startPoint y: 148, endPoint x: 12, endPoint y: 159, distance: 10.8
click at [12, 149] on input "checkbox" at bounding box center [13, 149] width 14 height 14
checkbox input "true"
click at [11, 165] on input "checkbox" at bounding box center [13, 168] width 14 height 14
checkbox input "true"
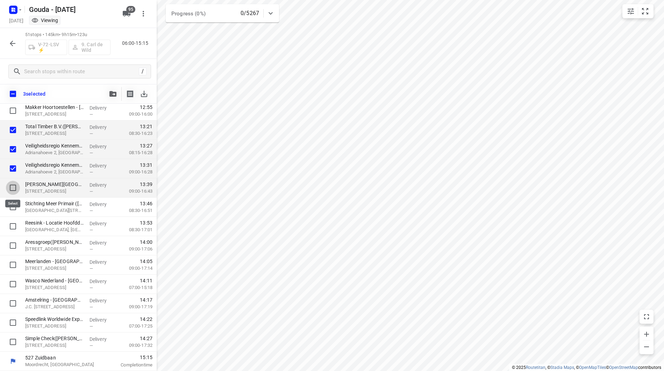
click at [10, 183] on input "checkbox" at bounding box center [13, 188] width 14 height 14
checkbox input "true"
click at [11, 206] on input "checkbox" at bounding box center [13, 207] width 14 height 14
checkbox input "true"
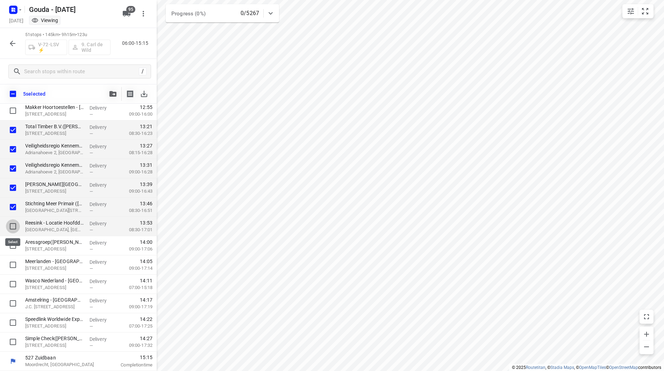
click at [14, 226] on input "checkbox" at bounding box center [13, 226] width 14 height 14
checkbox input "true"
click at [16, 247] on input "checkbox" at bounding box center [13, 245] width 14 height 14
checkbox input "true"
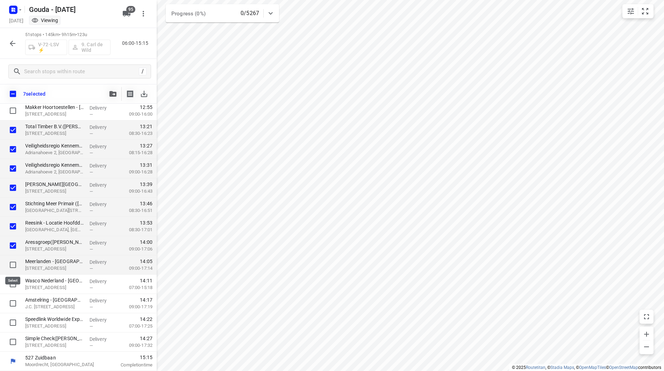
click at [17, 262] on input "checkbox" at bounding box center [13, 265] width 14 height 14
checkbox input "true"
click at [15, 284] on input "checkbox" at bounding box center [13, 284] width 14 height 14
checkbox input "true"
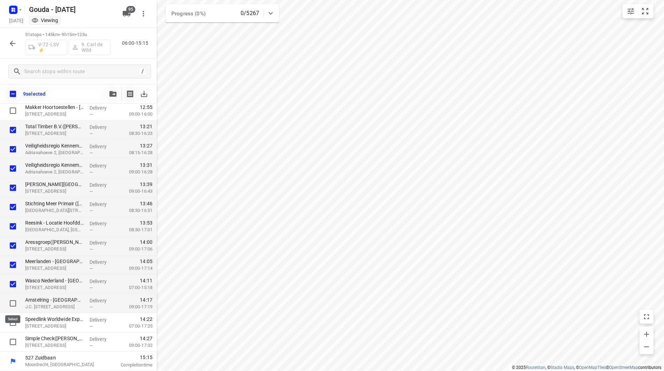
click at [13, 305] on input "checkbox" at bounding box center [13, 303] width 14 height 14
checkbox input "true"
click at [11, 320] on input "checkbox" at bounding box center [13, 322] width 14 height 14
checkbox input "true"
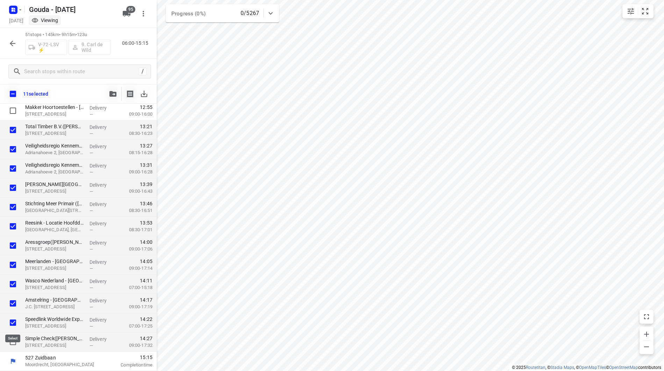
click at [12, 335] on input "checkbox" at bounding box center [13, 341] width 14 height 14
checkbox input "true"
click at [15, 47] on icon "button" at bounding box center [12, 43] width 8 height 8
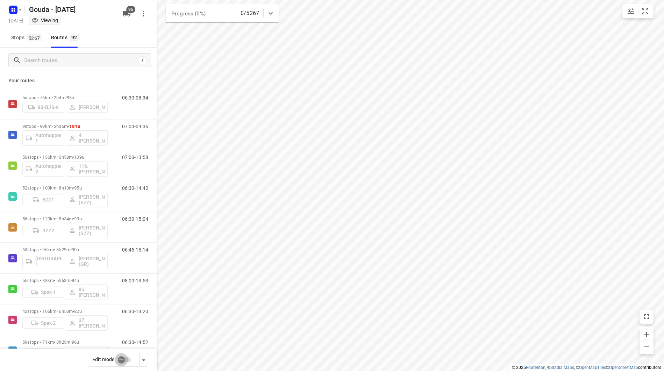
click at [124, 357] on input "checkbox" at bounding box center [121, 359] width 40 height 13
checkbox input "false"
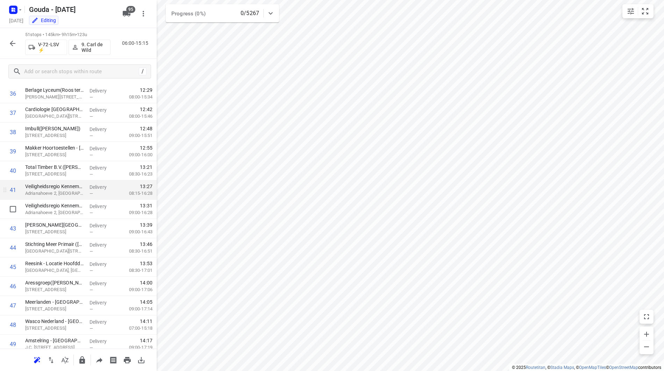
scroll to position [702, 0]
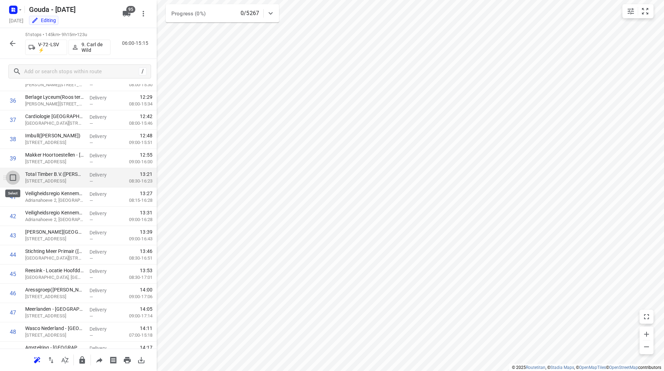
click at [14, 177] on input "checkbox" at bounding box center [13, 177] width 14 height 14
checkbox input "true"
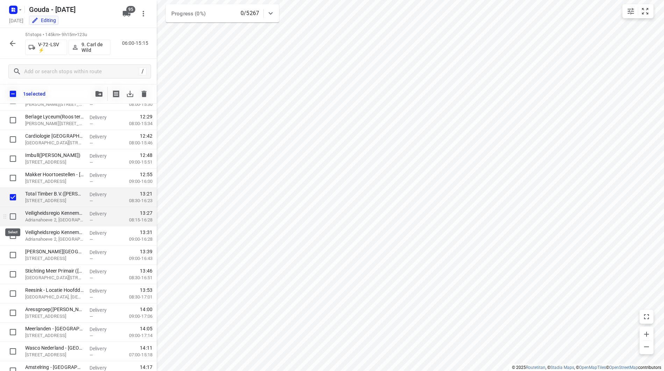
click at [12, 217] on input "checkbox" at bounding box center [13, 216] width 14 height 14
checkbox input "true"
drag, startPoint x: 14, startPoint y: 235, endPoint x: 14, endPoint y: 240, distance: 5.2
click at [14, 235] on input "checkbox" at bounding box center [13, 235] width 14 height 14
checkbox input "true"
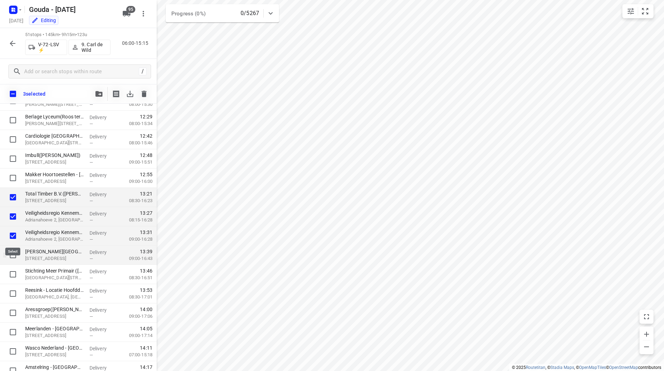
click at [13, 254] on input "checkbox" at bounding box center [13, 255] width 14 height 14
checkbox input "true"
drag, startPoint x: 12, startPoint y: 274, endPoint x: 13, endPoint y: 295, distance: 21.3
click at [12, 274] on input "checkbox" at bounding box center [13, 274] width 14 height 14
checkbox input "true"
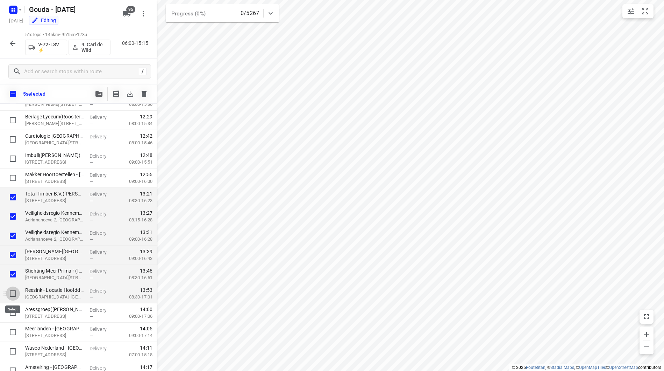
click at [12, 295] on input "checkbox" at bounding box center [13, 293] width 14 height 14
checkbox input "true"
click at [12, 312] on input "checkbox" at bounding box center [13, 312] width 14 height 14
checkbox input "true"
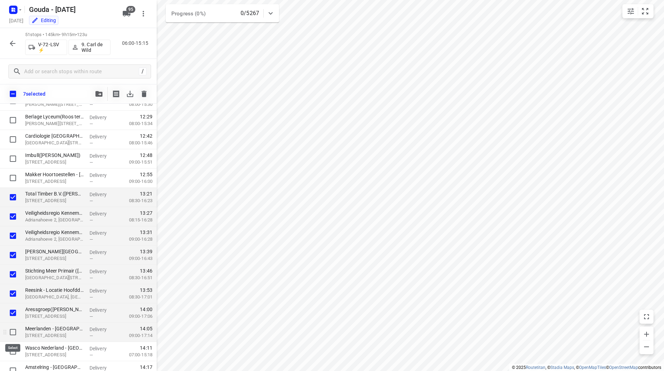
click at [13, 333] on input "checkbox" at bounding box center [13, 332] width 14 height 14
checkbox input "true"
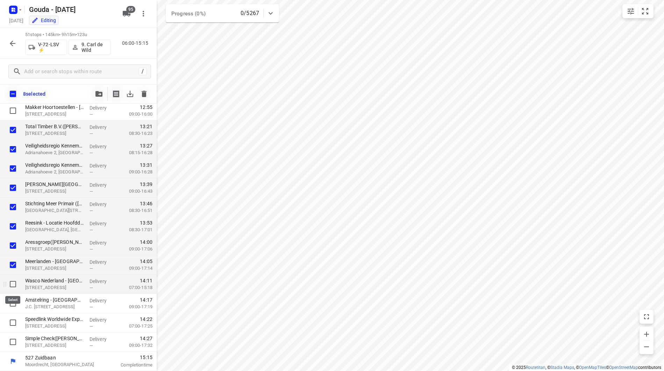
click at [12, 286] on input "checkbox" at bounding box center [13, 284] width 14 height 14
checkbox input "true"
click at [15, 306] on input "checkbox" at bounding box center [13, 303] width 14 height 14
checkbox input "true"
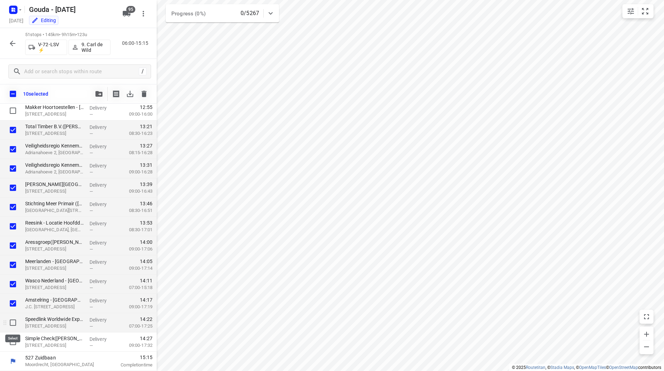
click at [13, 324] on input "checkbox" at bounding box center [13, 322] width 14 height 14
checkbox input "true"
click at [14, 344] on input "checkbox" at bounding box center [13, 341] width 14 height 14
checkbox input "true"
click at [100, 90] on button "button" at bounding box center [99, 94] width 14 height 14
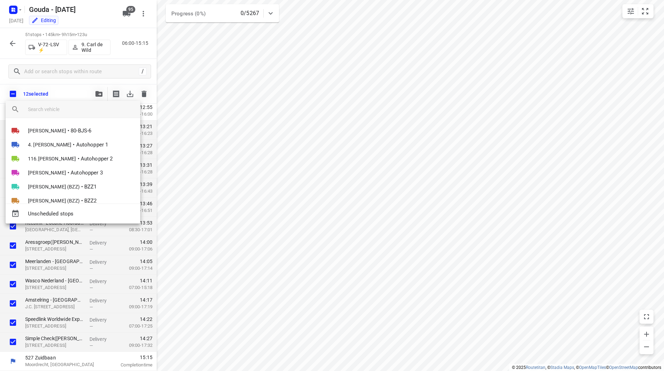
click at [80, 106] on input "search vehicle" at bounding box center [81, 109] width 107 height 10
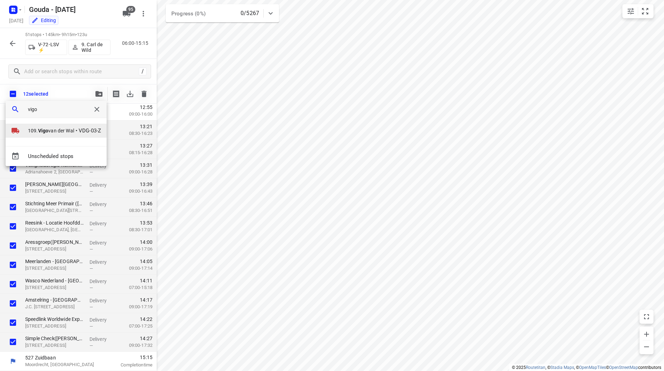
type input "vigo"
click at [83, 131] on span "VDG-03-Z" at bounding box center [90, 131] width 22 height 8
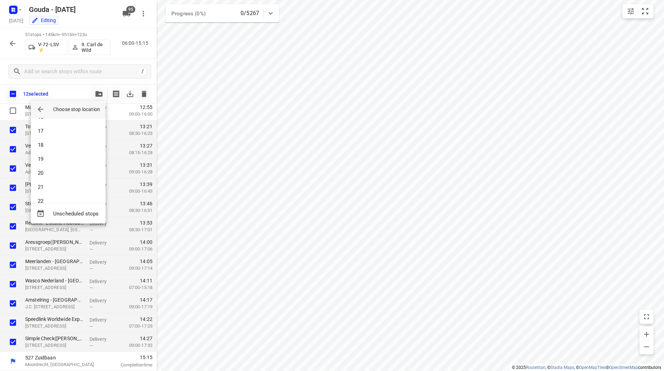
scroll to position [693, 0]
click at [71, 189] on li "55" at bounding box center [68, 191] width 75 height 14
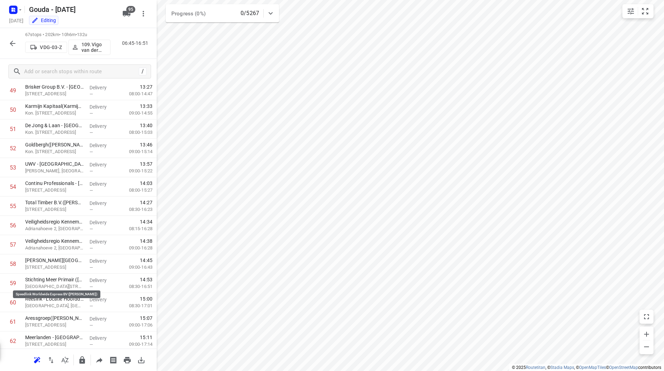
scroll to position [1079, 0]
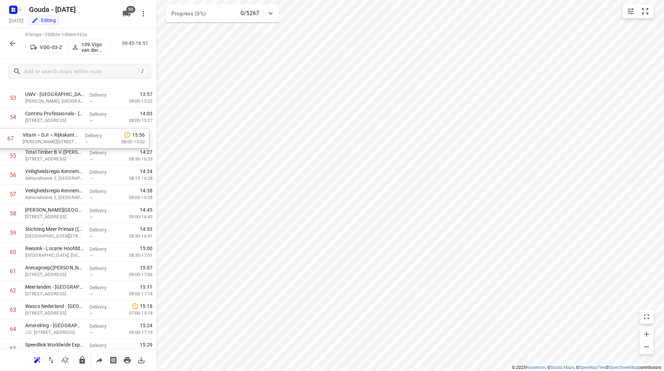
drag, startPoint x: 47, startPoint y: 319, endPoint x: 46, endPoint y: 135, distance: 183.3
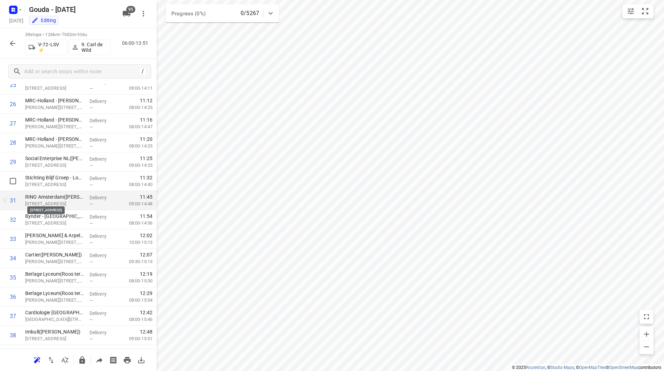
scroll to position [471, 0]
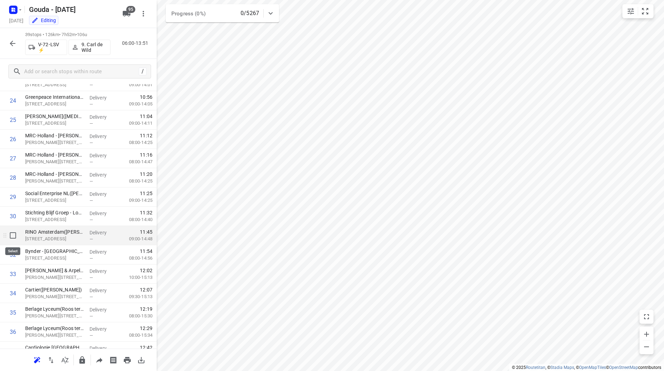
click at [14, 233] on input "checkbox" at bounding box center [13, 235] width 14 height 14
checkbox input "true"
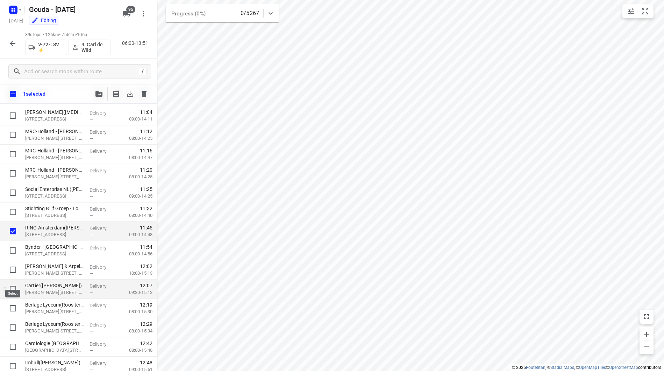
scroll to position [506, 0]
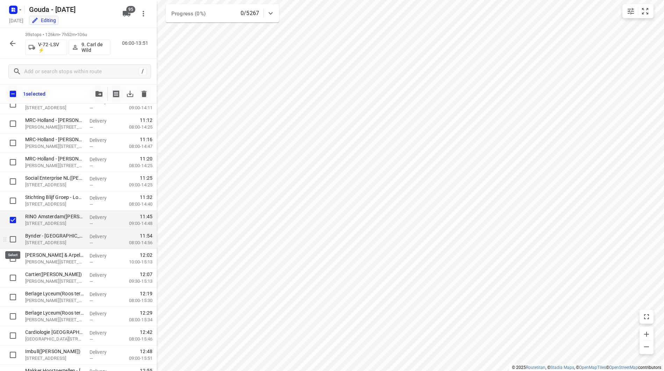
click at [15, 242] on input "checkbox" at bounding box center [13, 239] width 14 height 14
checkbox input "true"
click at [16, 259] on input "checkbox" at bounding box center [13, 258] width 14 height 14
checkbox input "true"
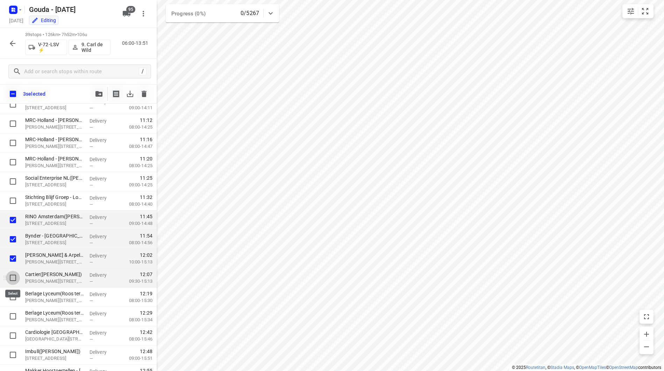
click at [15, 272] on input "checkbox" at bounding box center [13, 277] width 14 height 14
checkbox input "true"
click at [10, 292] on input "checkbox" at bounding box center [13, 297] width 14 height 14
checkbox input "true"
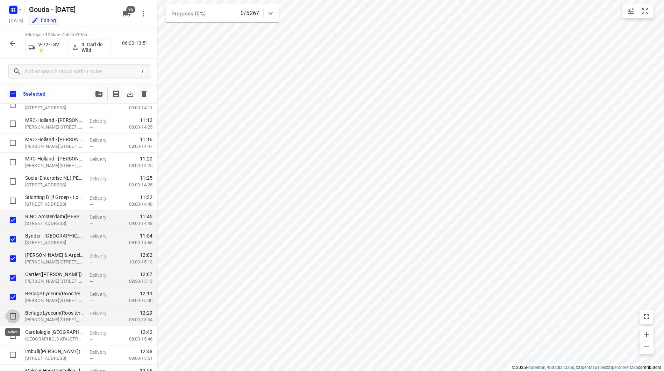
click at [13, 316] on input "checkbox" at bounding box center [13, 316] width 14 height 14
checkbox input "true"
click at [11, 332] on input "checkbox" at bounding box center [13, 335] width 14 height 14
checkbox input "true"
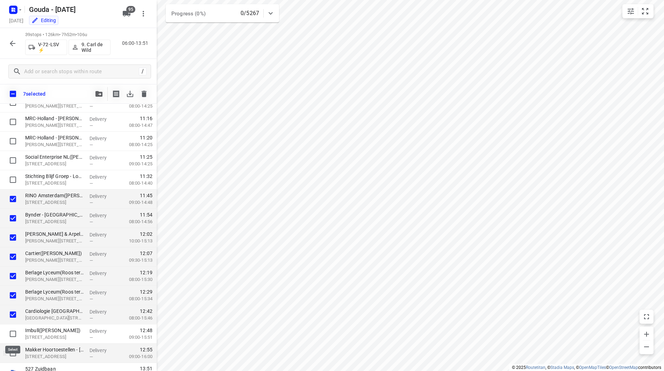
scroll to position [538, 0]
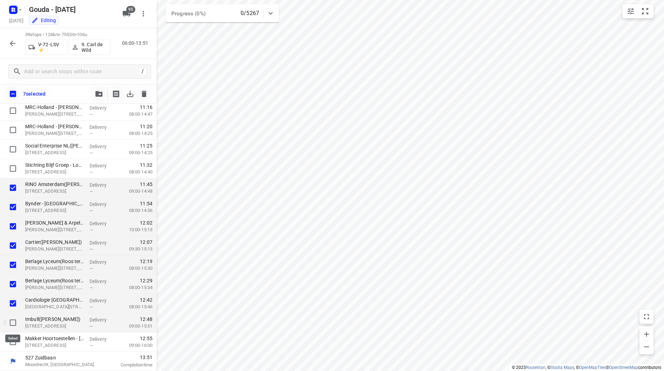
click at [14, 320] on input "checkbox" at bounding box center [13, 322] width 14 height 14
checkbox input "true"
click at [14, 343] on input "checkbox" at bounding box center [13, 341] width 14 height 14
checkbox input "true"
click at [12, 185] on input "checkbox" at bounding box center [13, 188] width 14 height 14
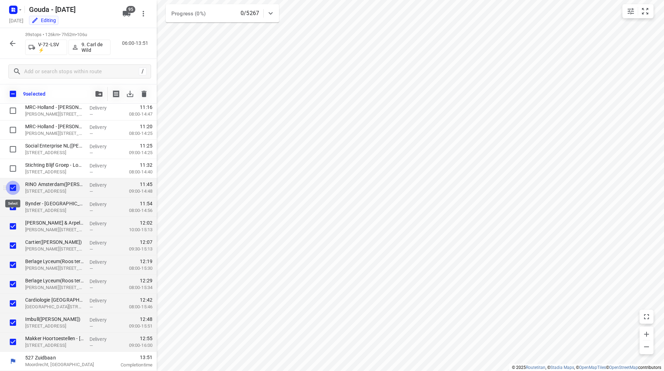
checkbox input "false"
click at [11, 225] on input "checkbox" at bounding box center [13, 226] width 14 height 14
checkbox input "false"
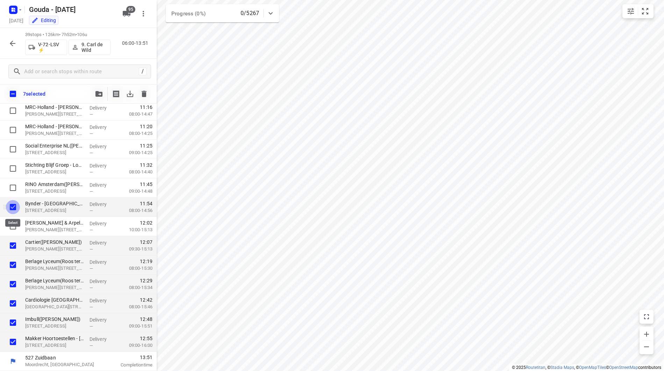
click at [10, 205] on input "checkbox" at bounding box center [13, 207] width 14 height 14
checkbox input "false"
click at [12, 244] on input "checkbox" at bounding box center [13, 245] width 14 height 14
checkbox input "false"
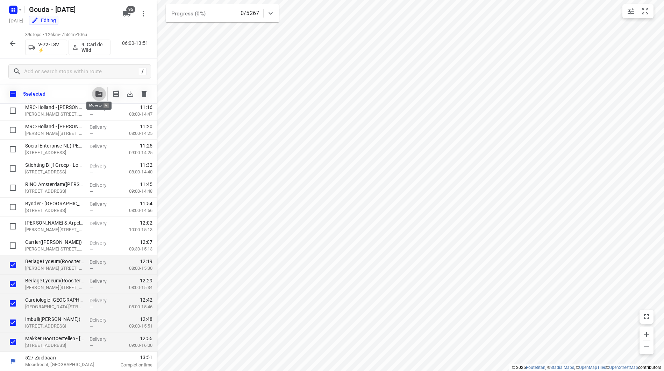
click at [96, 93] on icon "button" at bounding box center [99, 94] width 7 height 6
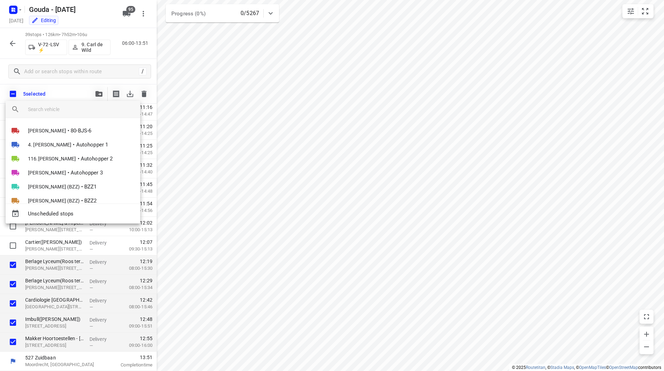
click at [75, 106] on input "search vehicle" at bounding box center [81, 109] width 107 height 10
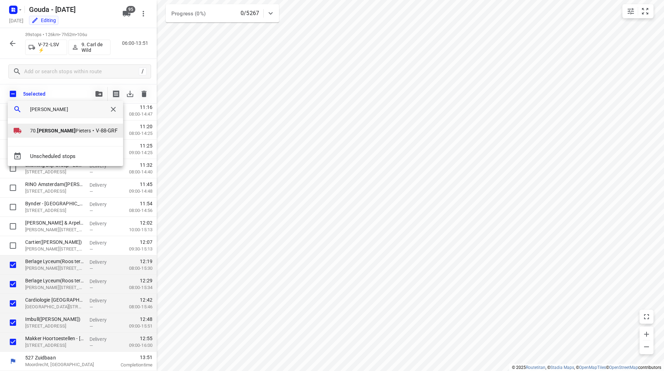
type input "romeo"
click at [65, 129] on span "70. Romeo Pieters" at bounding box center [60, 130] width 61 height 7
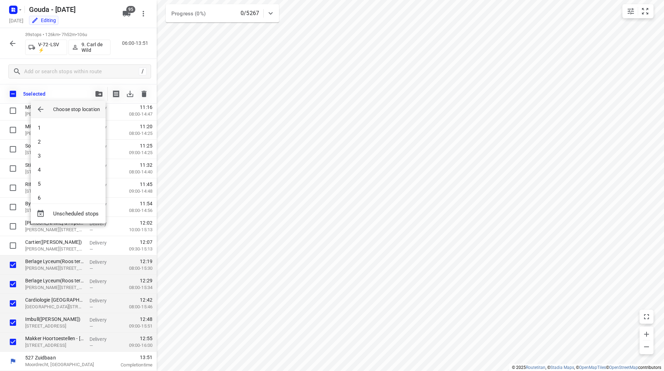
scroll to position [637, 0]
click at [73, 190] on li "51" at bounding box center [68, 191] width 75 height 14
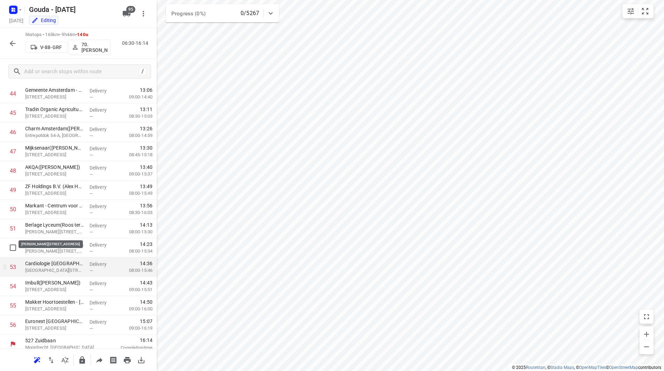
scroll to position [868, 0]
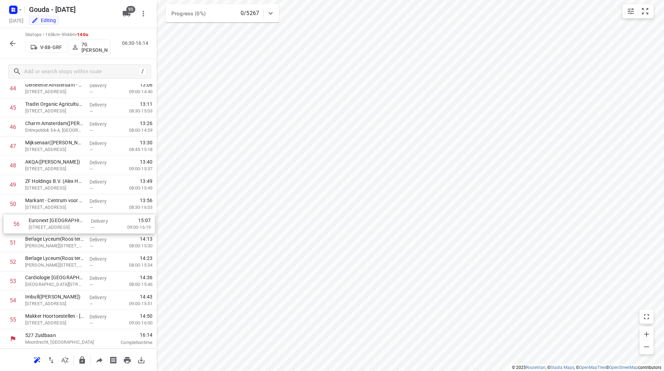
drag, startPoint x: 54, startPoint y: 325, endPoint x: 57, endPoint y: 224, distance: 101.2
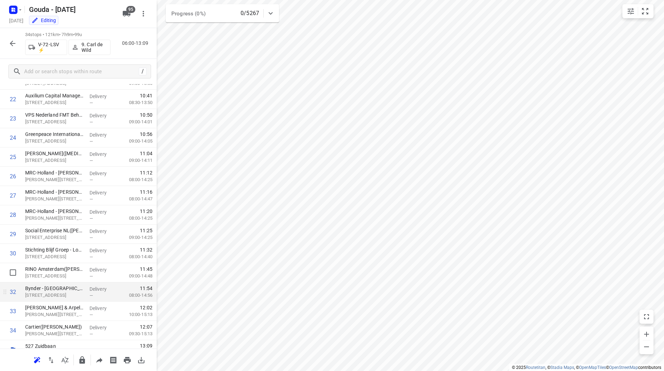
scroll to position [444, 0]
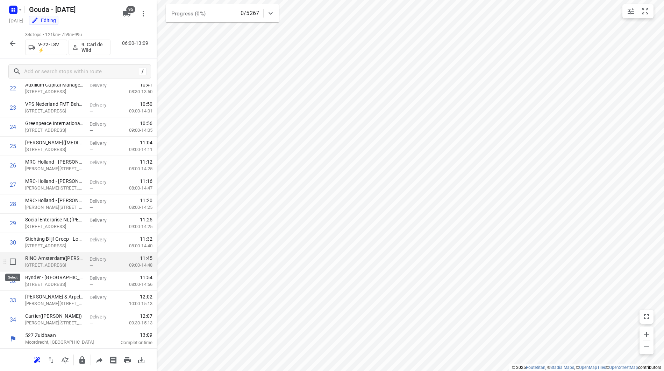
click at [15, 261] on input "checkbox" at bounding box center [13, 261] width 14 height 14
checkbox input "true"
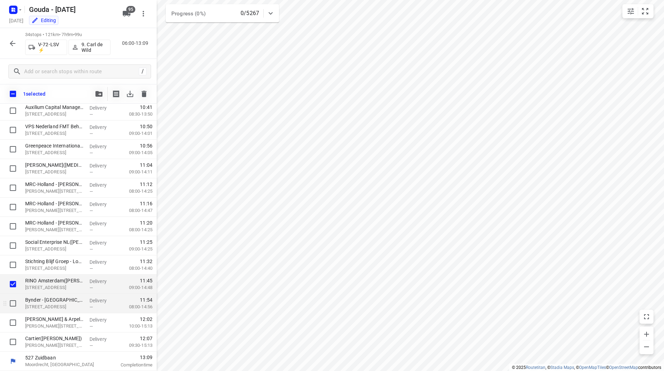
scroll to position [442, 0]
click at [15, 308] on input "checkbox" at bounding box center [13, 303] width 14 height 14
checkbox input "true"
click at [13, 321] on input "checkbox" at bounding box center [13, 322] width 14 height 14
checkbox input "true"
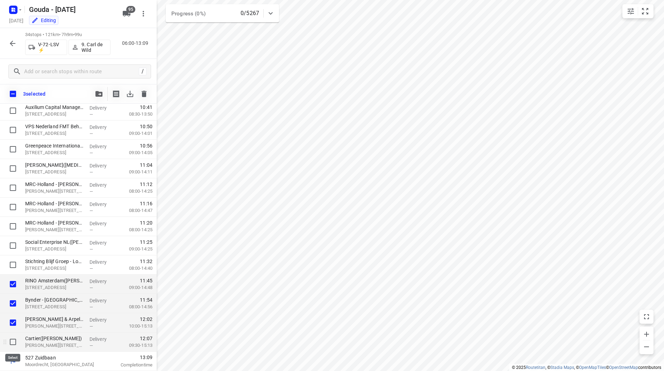
click at [12, 339] on input "checkbox" at bounding box center [13, 341] width 14 height 14
checkbox input "true"
click at [95, 91] on span "button" at bounding box center [99, 94] width 8 height 6
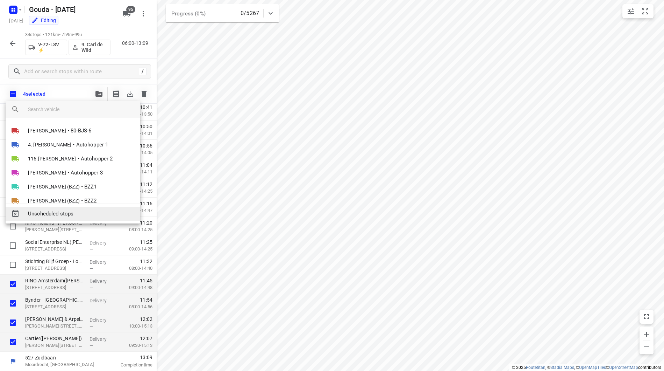
click at [66, 217] on span "Unscheduled stops" at bounding box center [81, 214] width 107 height 8
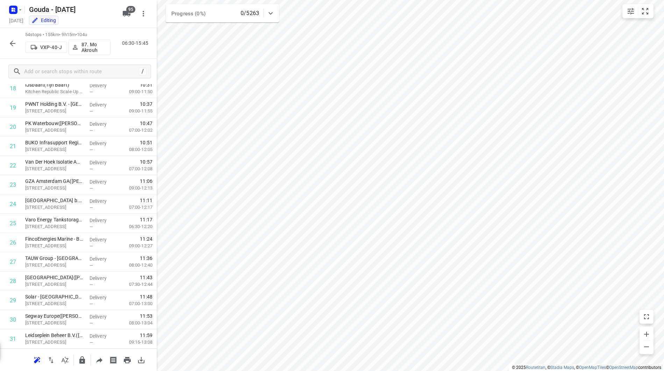
scroll to position [0, 0]
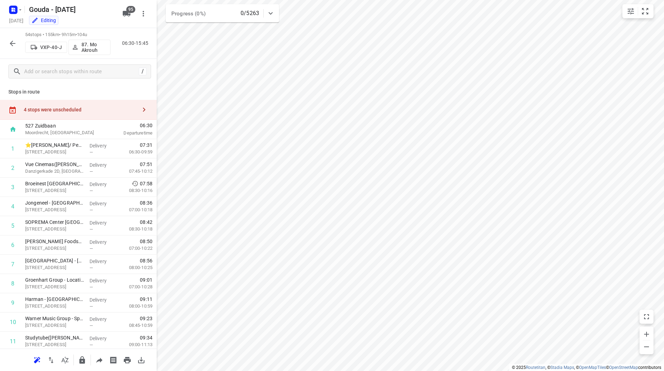
click at [101, 103] on div "4 stops were unscheduled" at bounding box center [78, 110] width 157 height 20
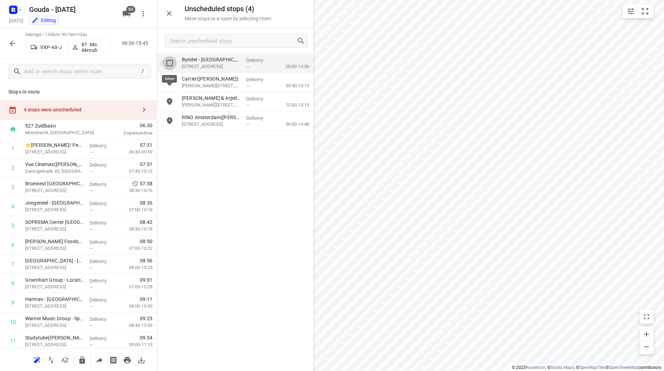
click at [170, 63] on input "grid" at bounding box center [170, 63] width 14 height 14
checkbox input "true"
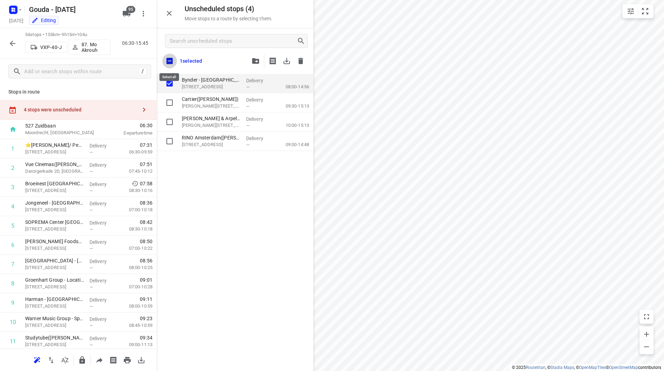
click at [170, 55] on input "checkbox" at bounding box center [169, 61] width 15 height 15
checkbox input "true"
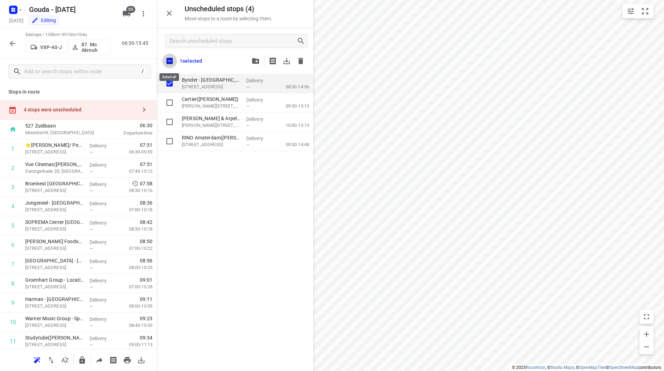
checkbox input "true"
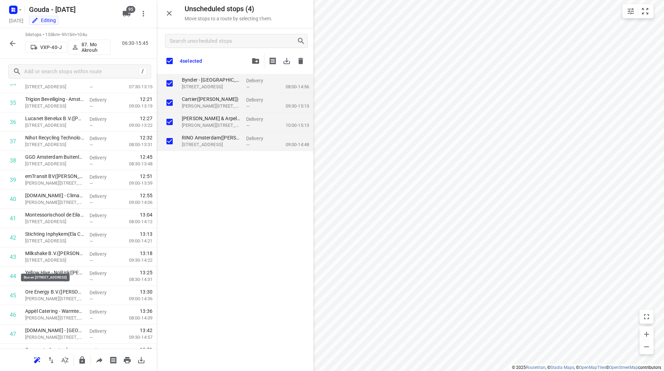
scroll to position [849, 0]
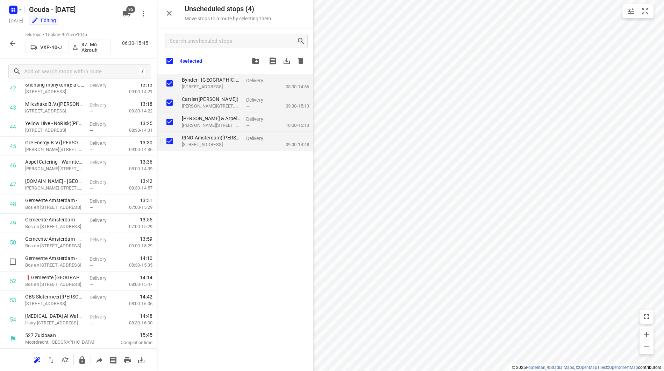
checkbox input "true"
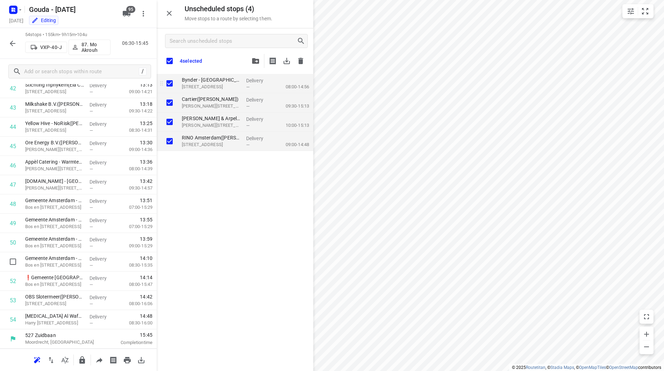
checkbox input "true"
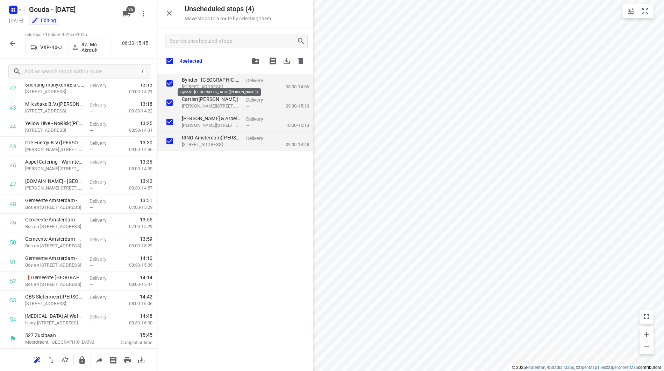
checkbox input "true"
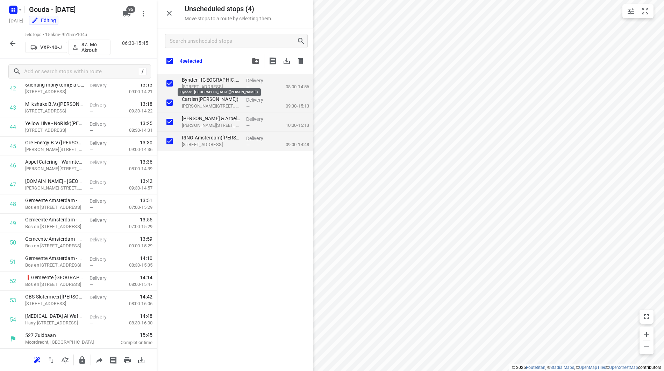
checkbox input "true"
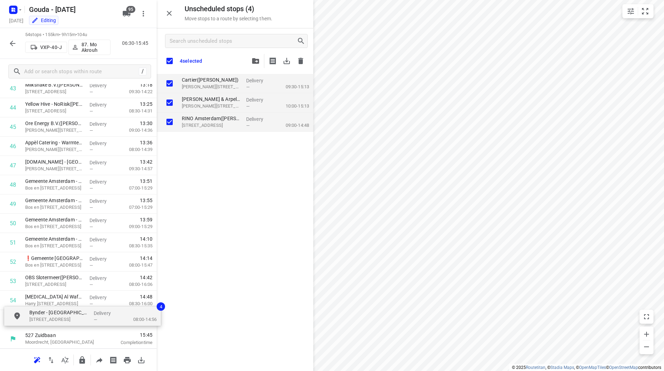
drag, startPoint x: 194, startPoint y: 82, endPoint x: 30, endPoint y: 317, distance: 286.9
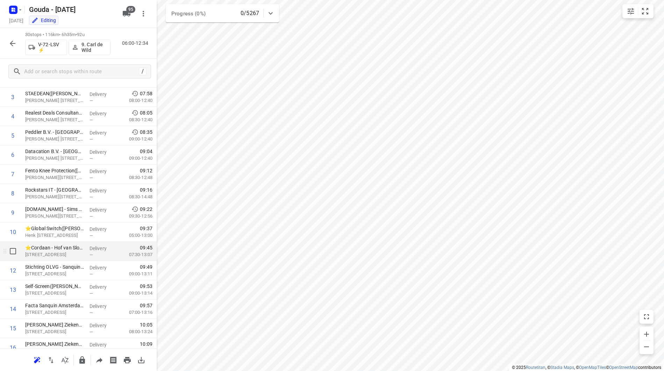
scroll to position [0, 0]
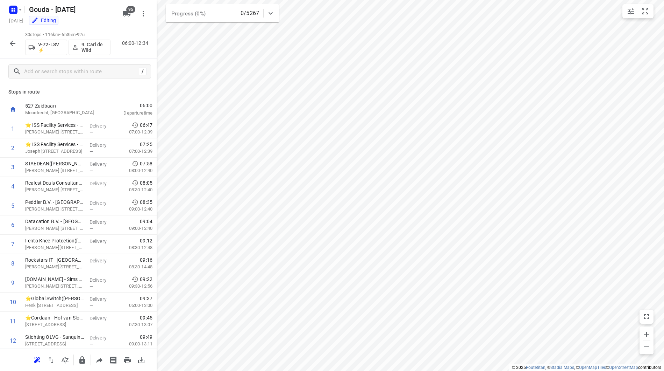
click at [98, 47] on p "9. Carl de Wild" at bounding box center [95, 47] width 26 height 11
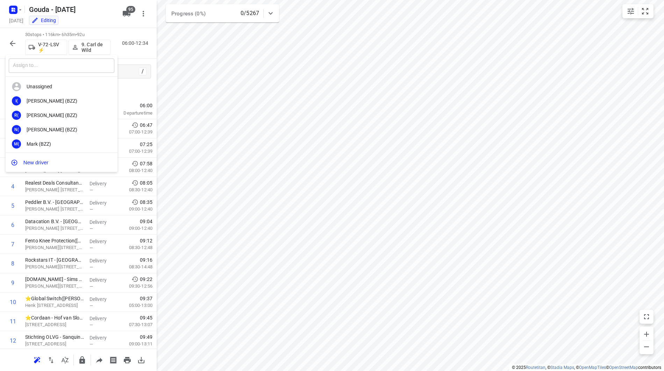
click at [73, 67] on input "text" at bounding box center [62, 65] width 106 height 14
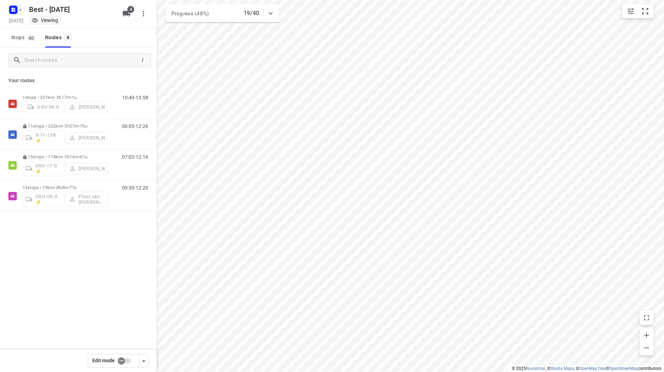
click at [20, 12] on icon "button" at bounding box center [20, 10] width 6 height 6
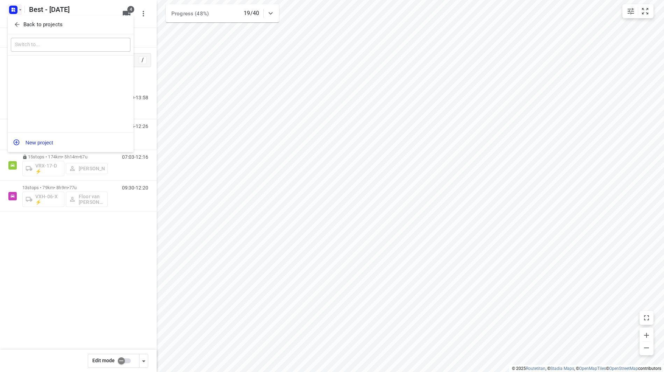
click at [23, 22] on p "Back to projects" at bounding box center [42, 25] width 39 height 8
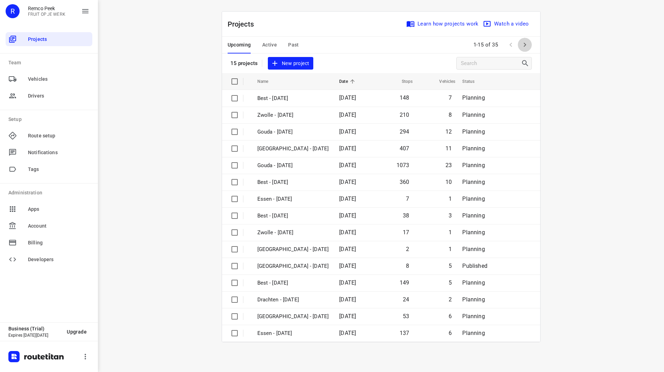
click at [527, 50] on button "button" at bounding box center [525, 45] width 14 height 14
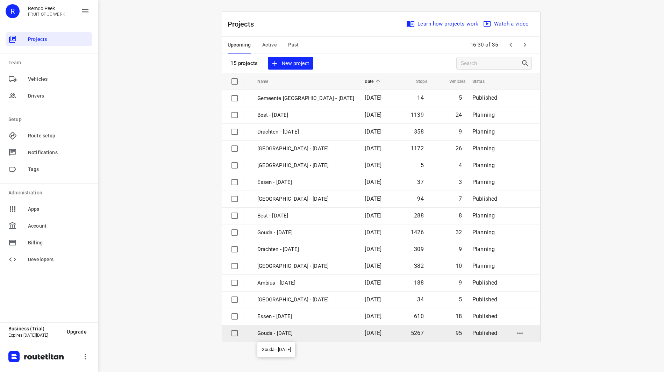
click at [285, 336] on p "Gouda - [DATE]" at bounding box center [306, 334] width 97 height 8
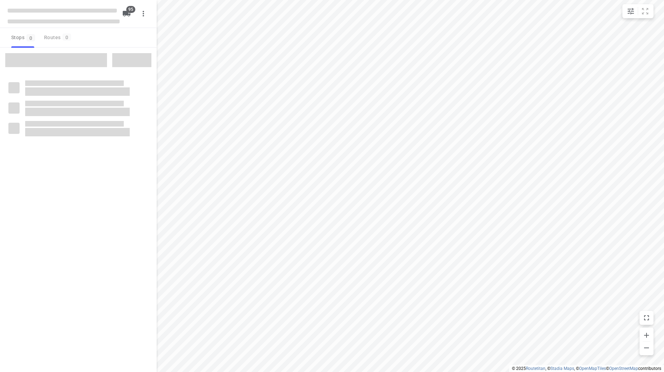
checkbox input "true"
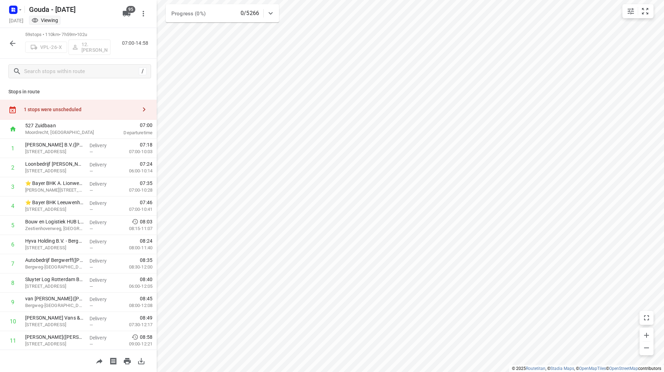
click at [87, 105] on div "1 stops were unscheduled" at bounding box center [78, 110] width 157 height 20
click at [15, 42] on icon "button" at bounding box center [12, 43] width 8 height 8
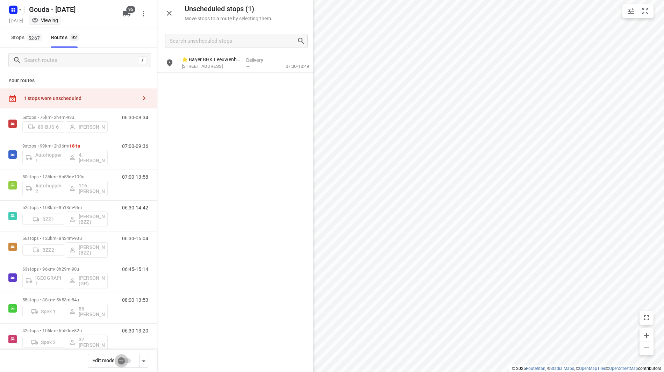
click at [121, 359] on input "checkbox" at bounding box center [121, 360] width 40 height 13
checkbox input "false"
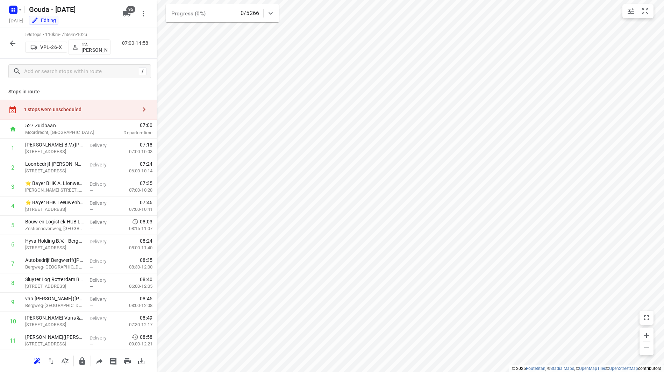
click at [100, 108] on div "1 stops were unscheduled" at bounding box center [80, 110] width 113 height 6
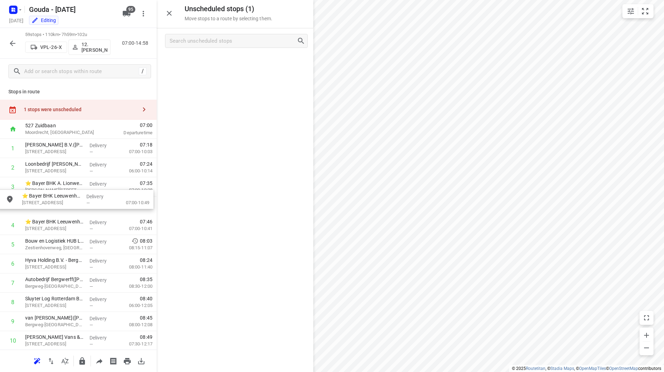
drag, startPoint x: 202, startPoint y: 66, endPoint x: 41, endPoint y: 202, distance: 211.5
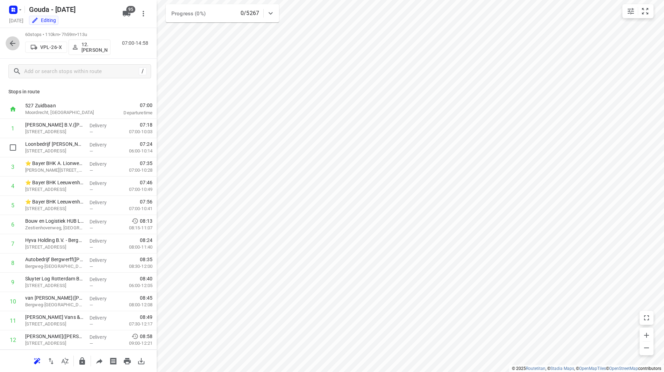
click at [10, 45] on icon "button" at bounding box center [12, 43] width 8 height 8
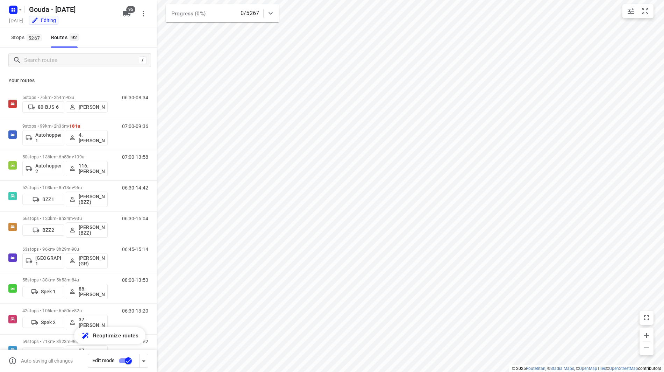
click at [124, 358] on input "checkbox" at bounding box center [128, 360] width 40 height 13
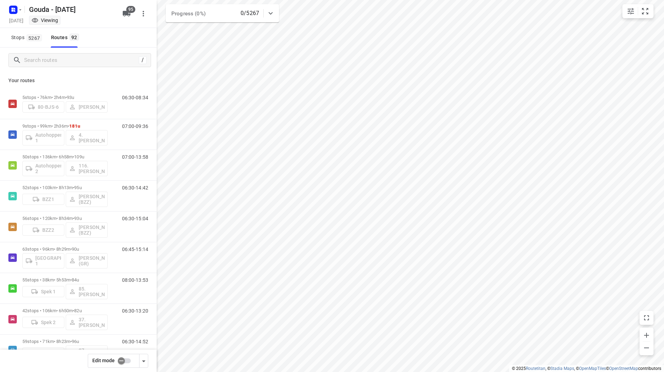
click at [121, 360] on input "checkbox" at bounding box center [121, 360] width 40 height 13
checkbox input "false"
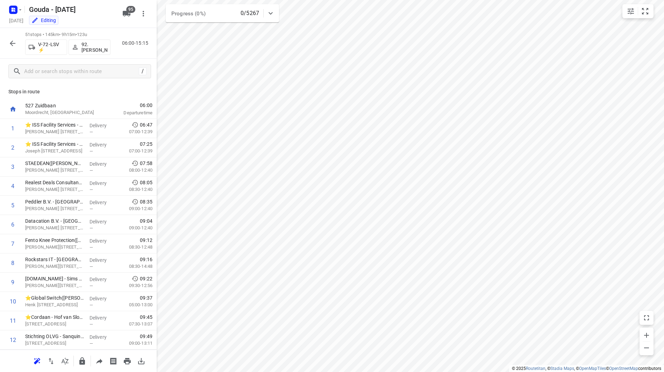
click at [94, 47] on p "92.[PERSON_NAME]" at bounding box center [95, 47] width 26 height 11
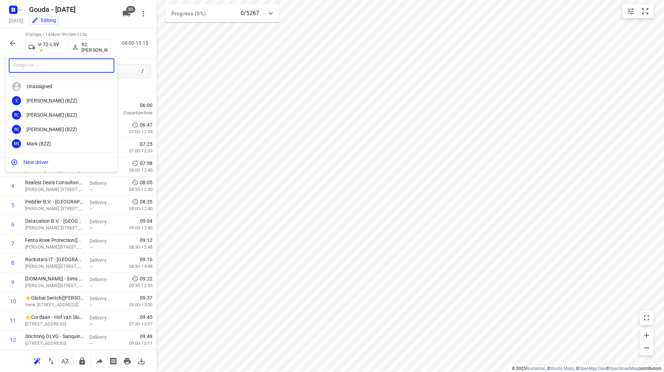
click at [83, 62] on input "text" at bounding box center [62, 65] width 106 height 14
type input "carl"
click at [51, 130] on div "9. Carl de Wild" at bounding box center [63, 130] width 73 height 6
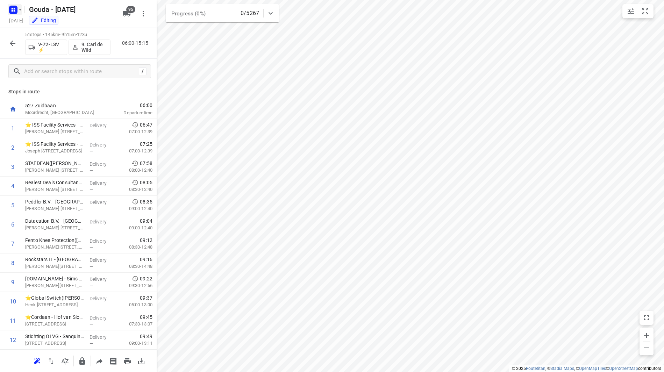
click at [22, 10] on icon "button" at bounding box center [20, 10] width 6 height 6
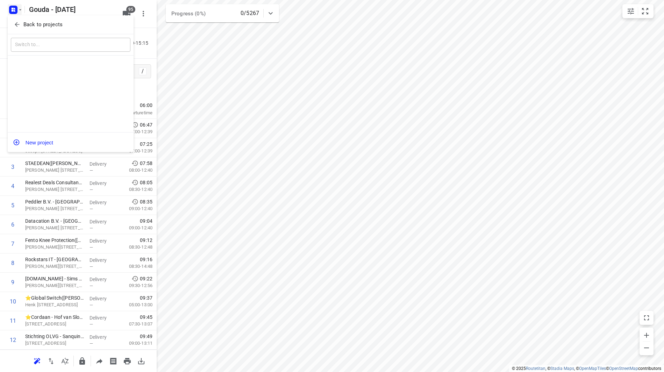
click at [23, 25] on span "Back to projects" at bounding box center [71, 25] width 114 height 8
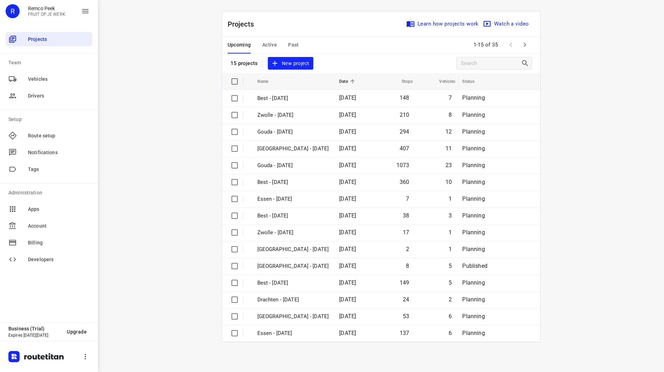
click at [294, 41] on span "Past" at bounding box center [293, 45] width 11 height 9
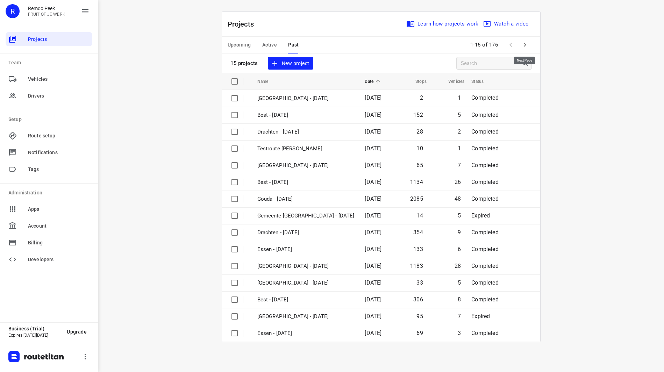
click at [520, 45] on button "button" at bounding box center [525, 45] width 14 height 14
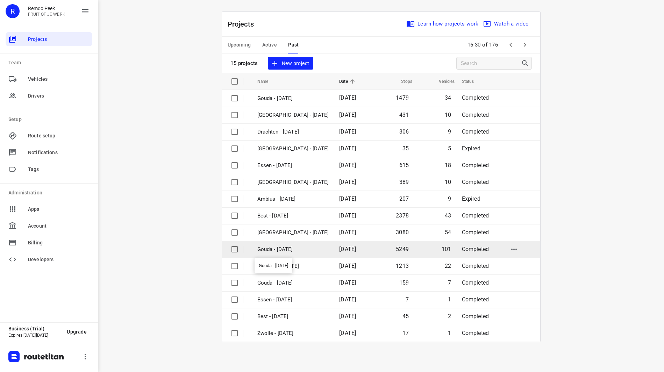
click at [280, 247] on p "Gouda - Monday" at bounding box center [294, 250] width 72 height 8
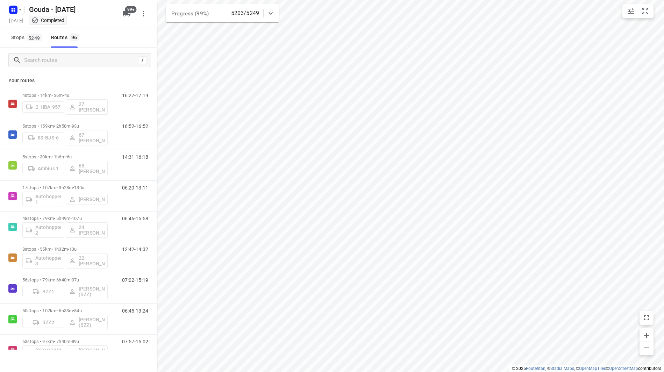
checkbox input "true"
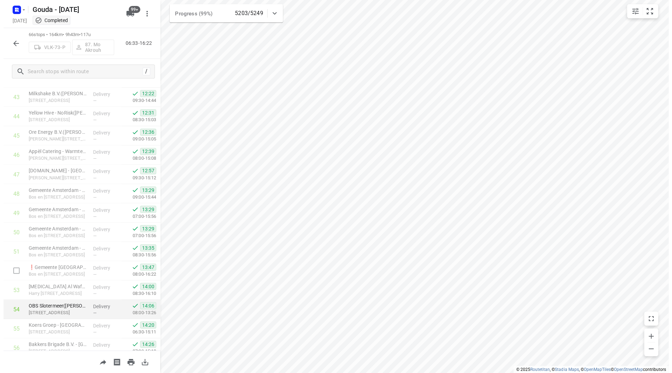
scroll to position [875, 0]
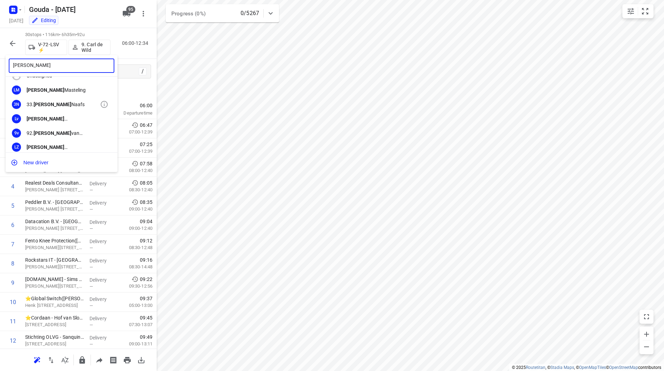
scroll to position [16, 0]
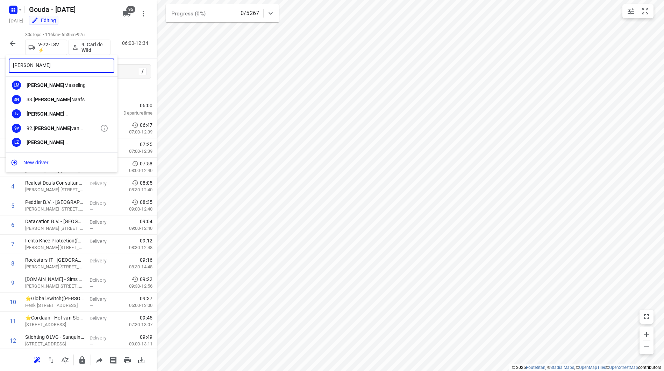
type input "[PERSON_NAME]"
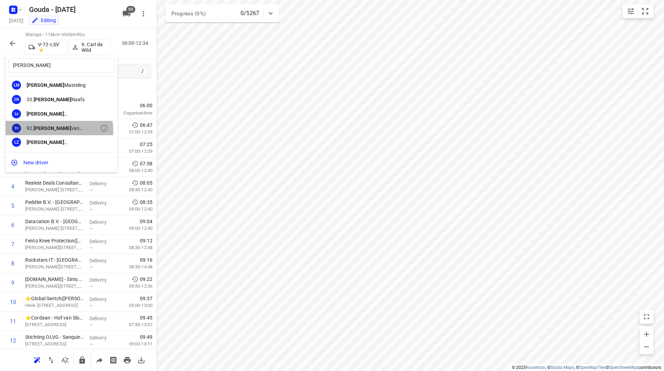
click at [55, 130] on div "92. [PERSON_NAME]" at bounding box center [63, 128] width 73 height 6
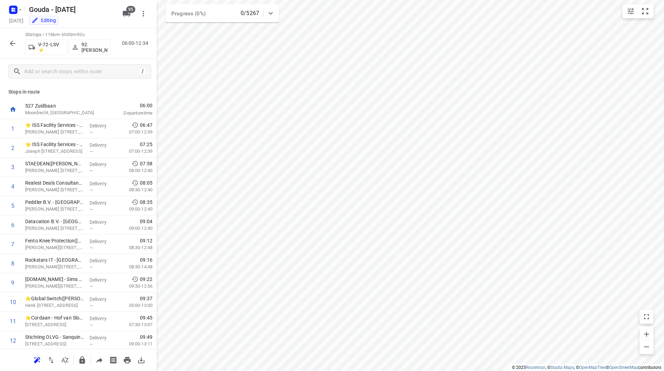
click at [10, 45] on icon "button" at bounding box center [12, 43] width 8 height 8
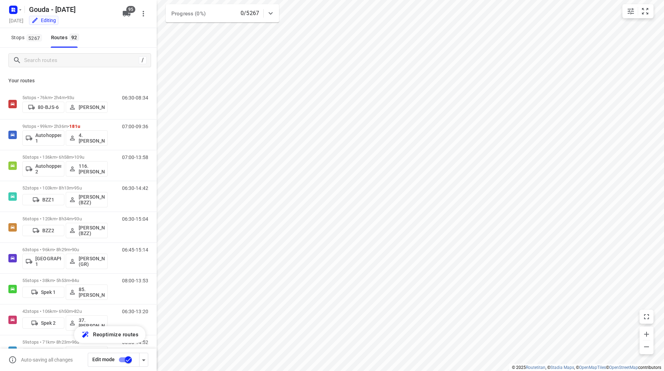
click at [126, 360] on input "checkbox" at bounding box center [128, 359] width 40 height 13
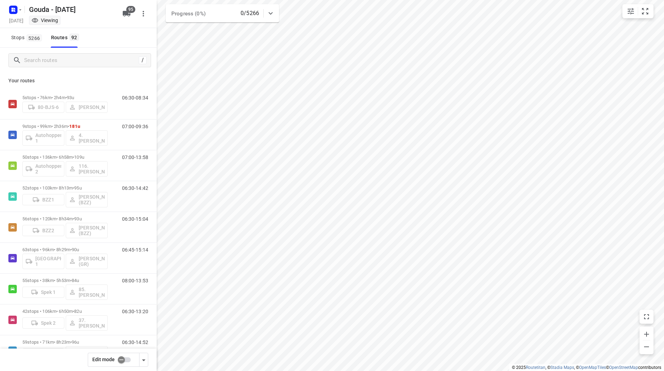
click at [128, 361] on input "checkbox" at bounding box center [121, 359] width 40 height 13
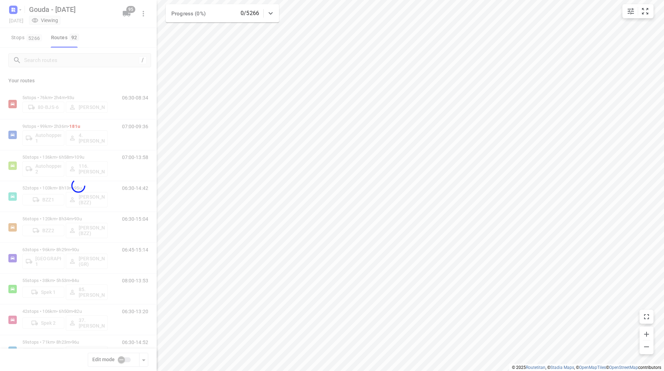
checkbox input "true"
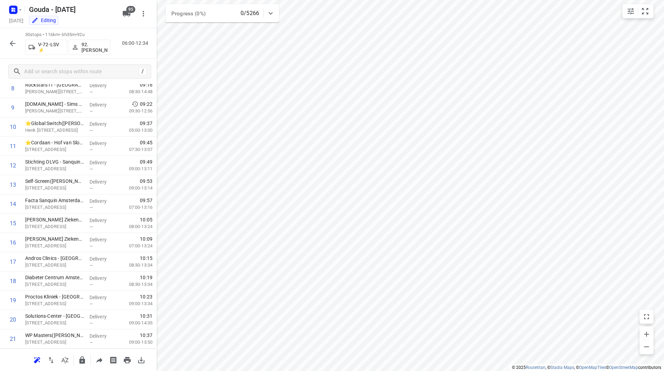
scroll to position [367, 0]
click at [14, 319] on input "checkbox" at bounding box center [13, 319] width 14 height 14
checkbox input "true"
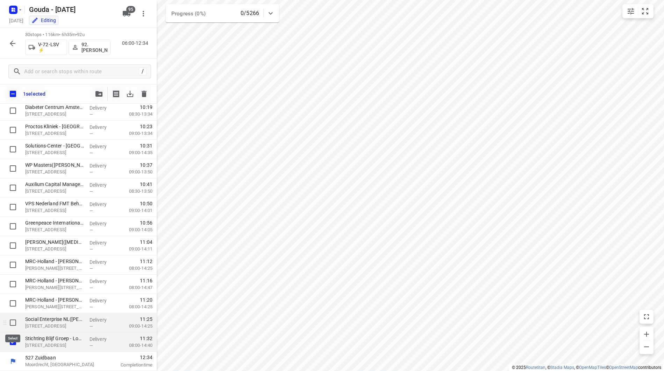
scroll to position [365, 0]
click at [101, 90] on button "button" at bounding box center [99, 94] width 14 height 14
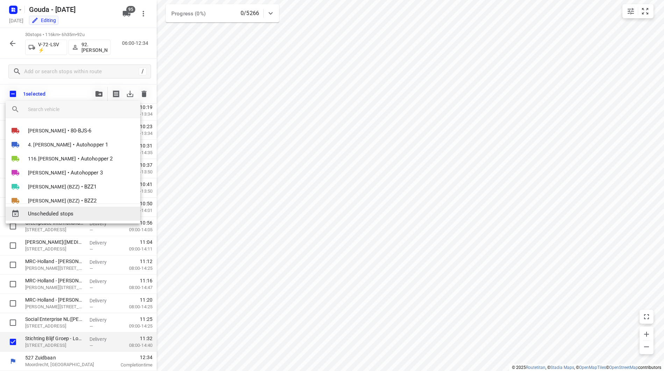
click at [67, 212] on span "Unscheduled stops" at bounding box center [81, 214] width 107 height 8
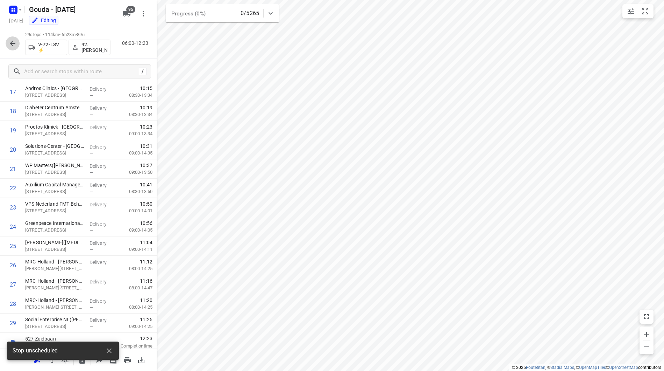
click at [9, 42] on icon "button" at bounding box center [12, 43] width 8 height 8
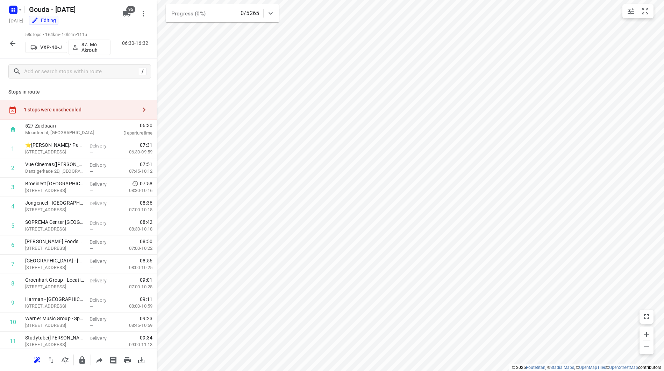
click at [106, 110] on div "1 stops were unscheduled" at bounding box center [80, 110] width 113 height 6
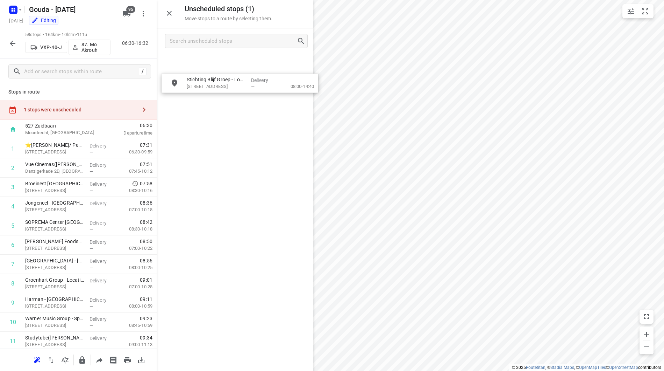
drag, startPoint x: 207, startPoint y: 59, endPoint x: 113, endPoint y: 145, distance: 127.1
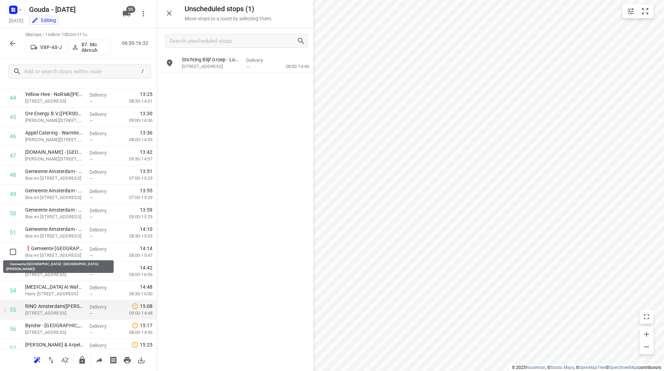
scroll to position [926, 0]
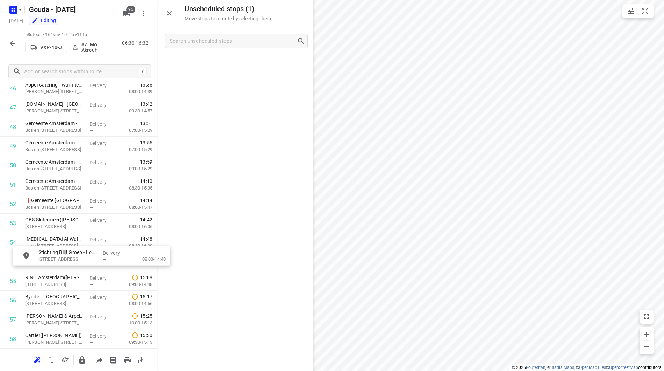
drag, startPoint x: 238, startPoint y: 64, endPoint x: 80, endPoint y: 265, distance: 255.5
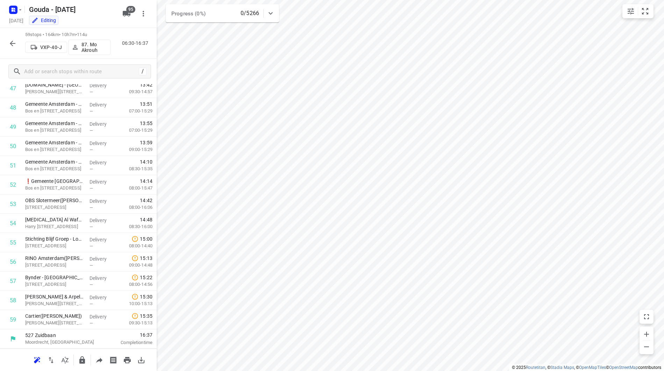
scroll to position [925, 0]
click at [15, 44] on icon "button" at bounding box center [12, 43] width 8 height 8
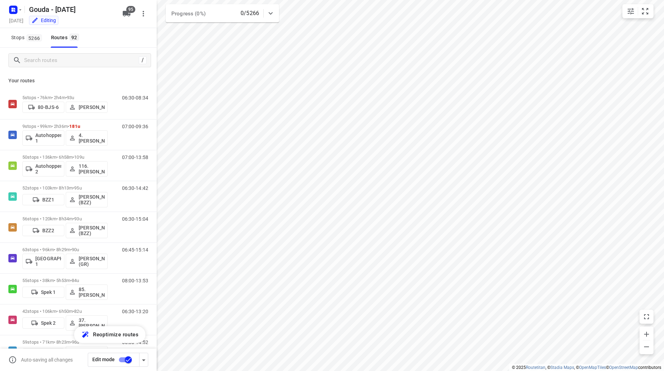
click at [124, 359] on input "checkbox" at bounding box center [128, 359] width 40 height 13
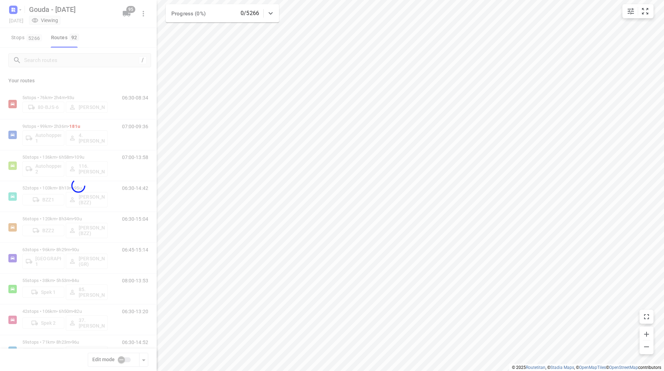
checkbox input "false"
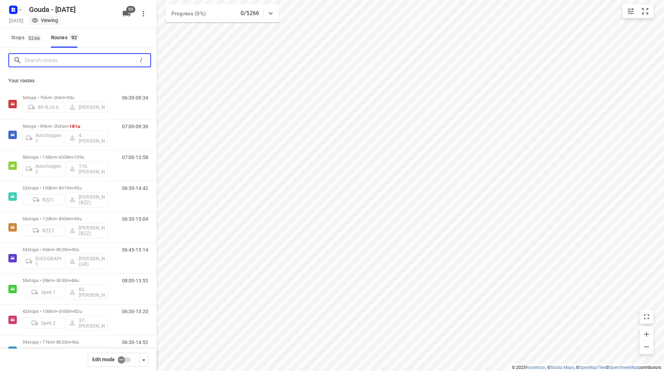
click at [66, 58] on input "Search routes" at bounding box center [80, 60] width 112 height 11
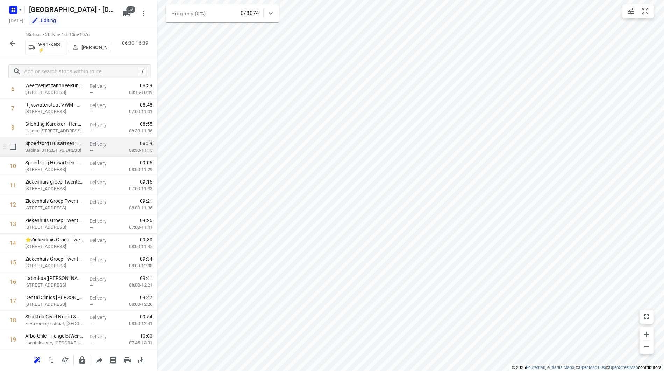
scroll to position [128, 0]
